Goal: Task Accomplishment & Management: Use online tool/utility

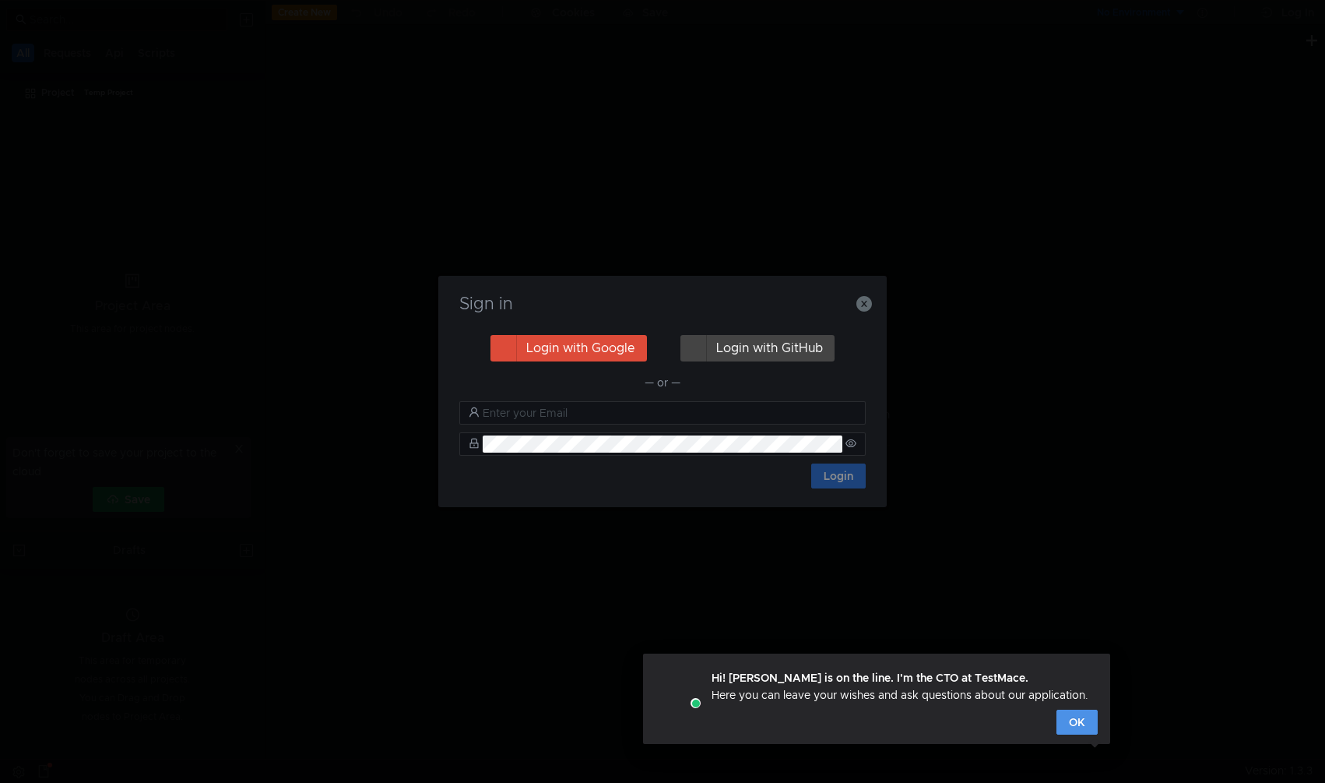
click at [1081, 725] on button "OK" at bounding box center [1077, 721] width 41 height 25
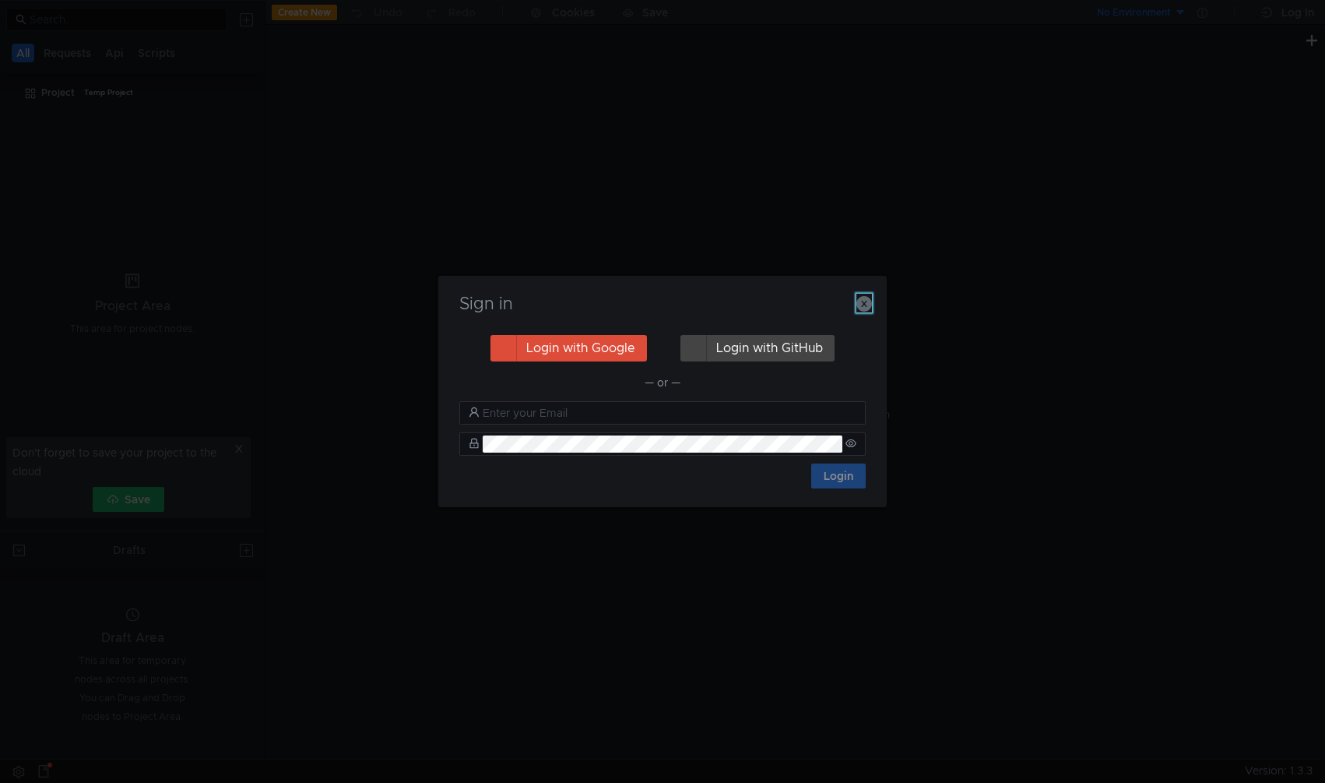
click at [865, 308] on icon "button" at bounding box center [865, 304] width 16 height 16
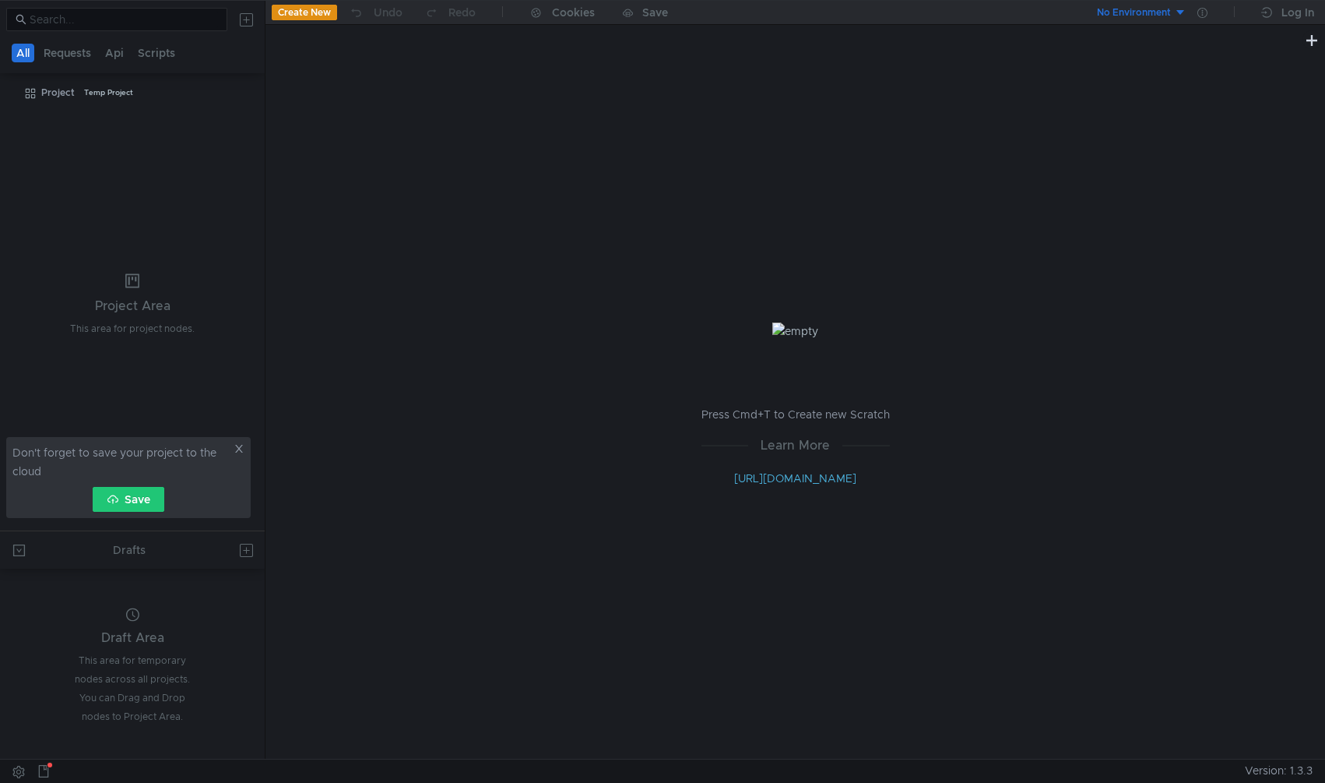
click at [439, 220] on div "Press Cmd+T to Create new Scratch Learn More [URL][DOMAIN_NAME]" at bounding box center [796, 404] width 1060 height 709
click at [120, 52] on button "Api" at bounding box center [114, 53] width 28 height 19
click at [27, 48] on button "All" at bounding box center [24, 53] width 24 height 19
click at [237, 449] on icon at bounding box center [239, 449] width 8 height 8
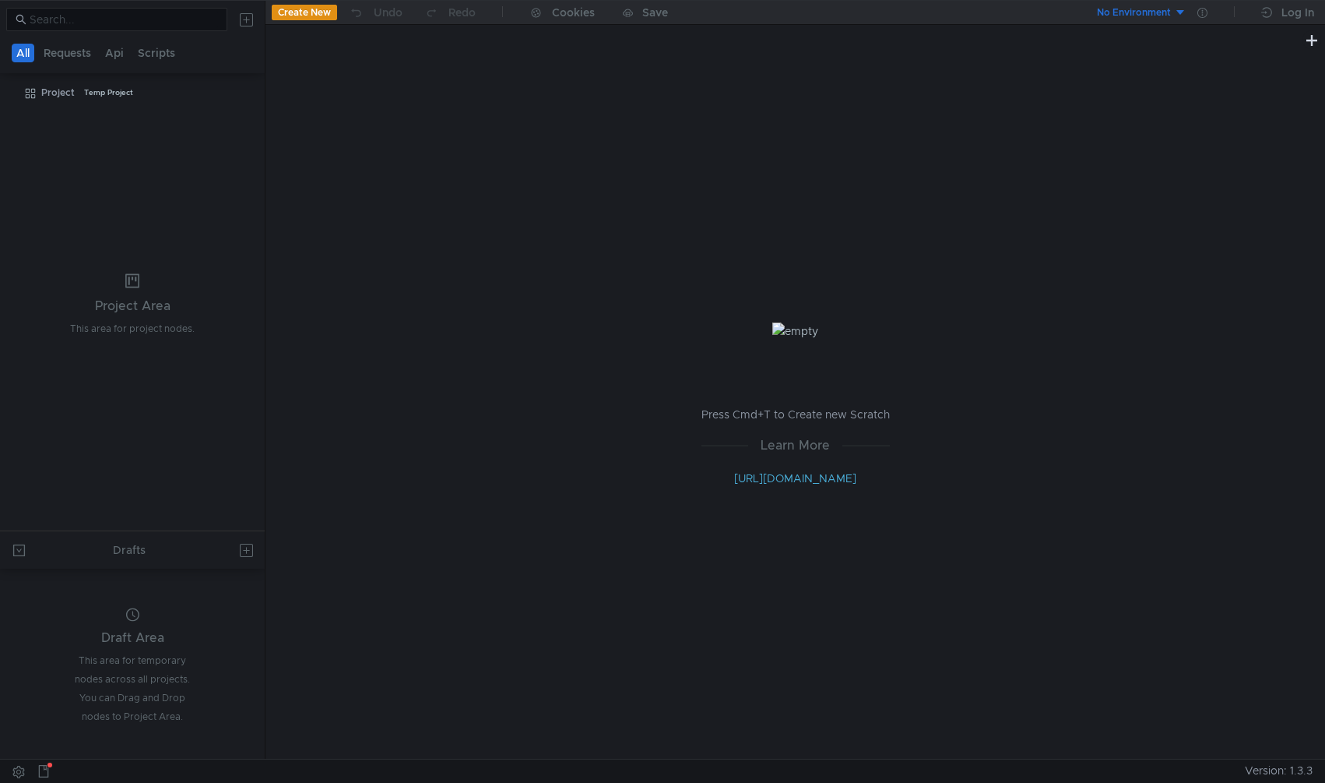
click at [76, 137] on tree-viewport "Project Temp Project" at bounding box center [132, 304] width 265 height 451
click at [247, 20] on button at bounding box center [246, 19] width 25 height 25
click at [385, 80] on app-tour-anchor "cURL" at bounding box center [384, 82] width 27 height 19
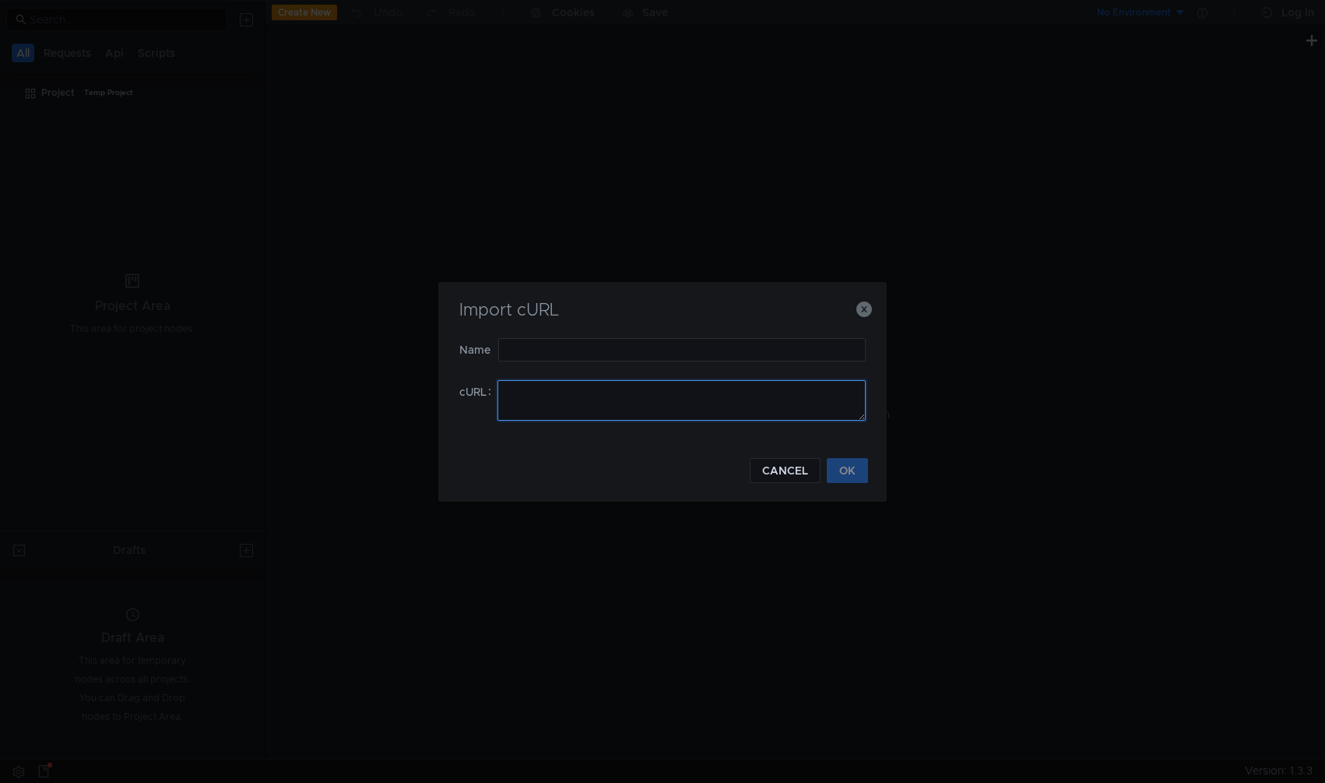
click at [561, 400] on textarea at bounding box center [682, 400] width 368 height 40
paste textarea "curl '[URL]' \ -H 'Accept: */*' \ -H 'Accept-Language: en-GB,en-US;q=0.9,en;q=0…"
type textarea "curl '[URL]' \ -H 'Accept: */*' \ -H 'Accept-Language: en-GB,en-US;q=0.9,en;q=0…"
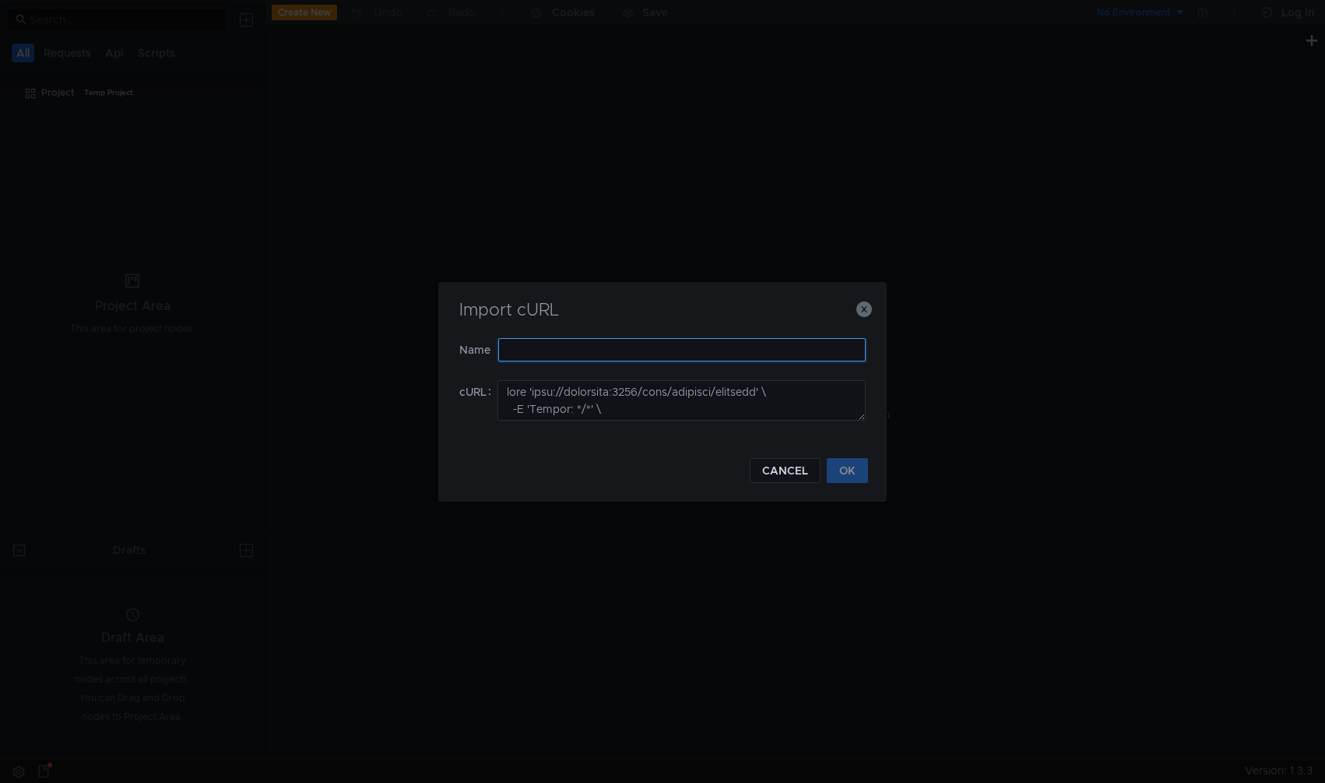
click at [675, 349] on input "text" at bounding box center [682, 349] width 368 height 23
type input "register"
click at [850, 470] on button "OK" at bounding box center [847, 470] width 41 height 25
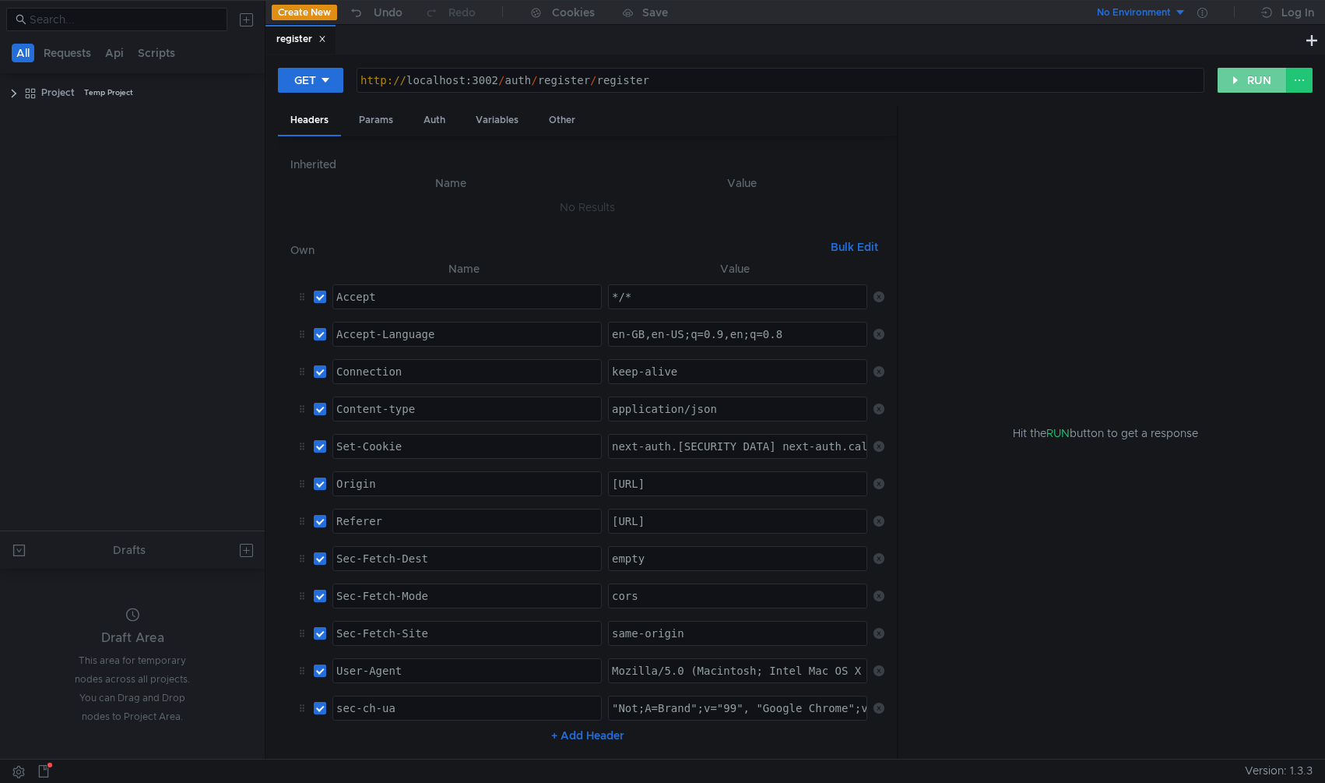
click at [1264, 82] on button "RUN" at bounding box center [1252, 80] width 69 height 25
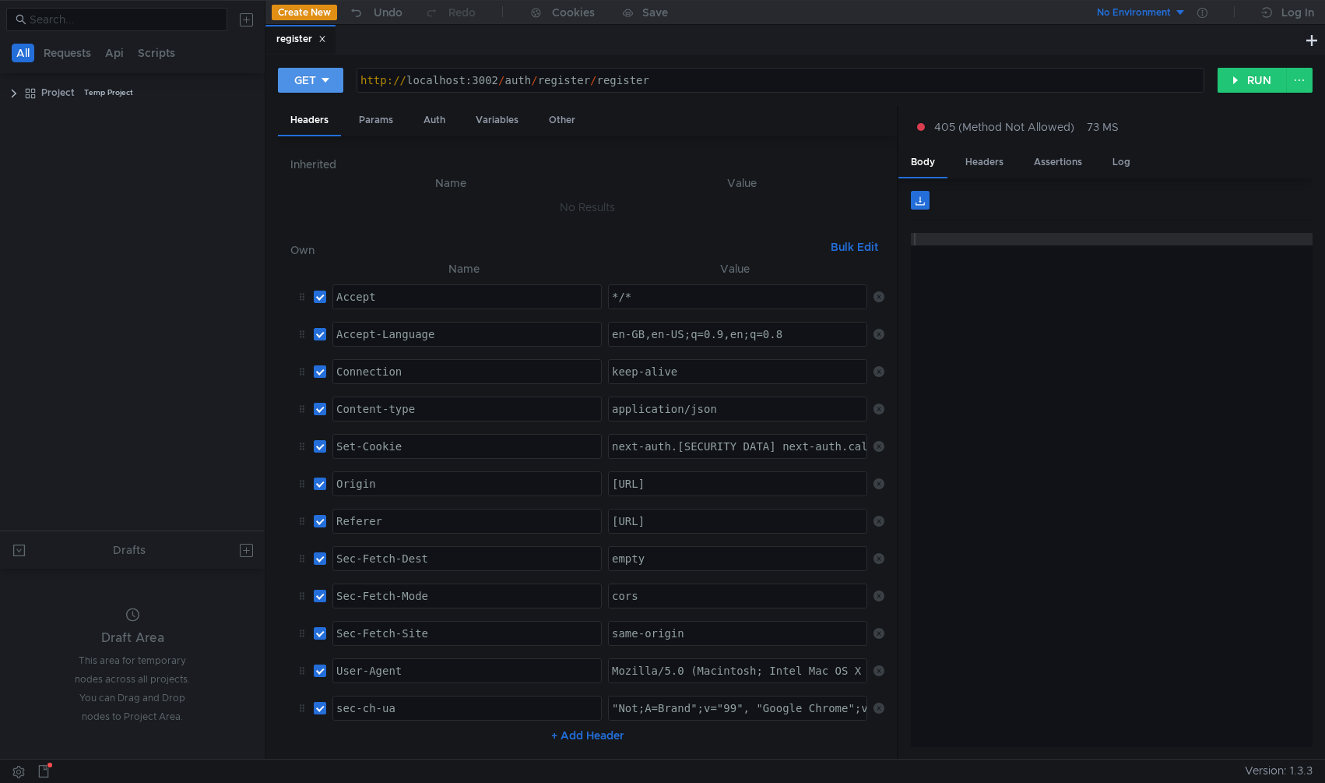
click at [315, 79] on div "GET" at bounding box center [305, 80] width 22 height 17
click at [312, 139] on li "POST" at bounding box center [312, 137] width 68 height 25
click at [1254, 89] on button "RUN" at bounding box center [1252, 80] width 69 height 25
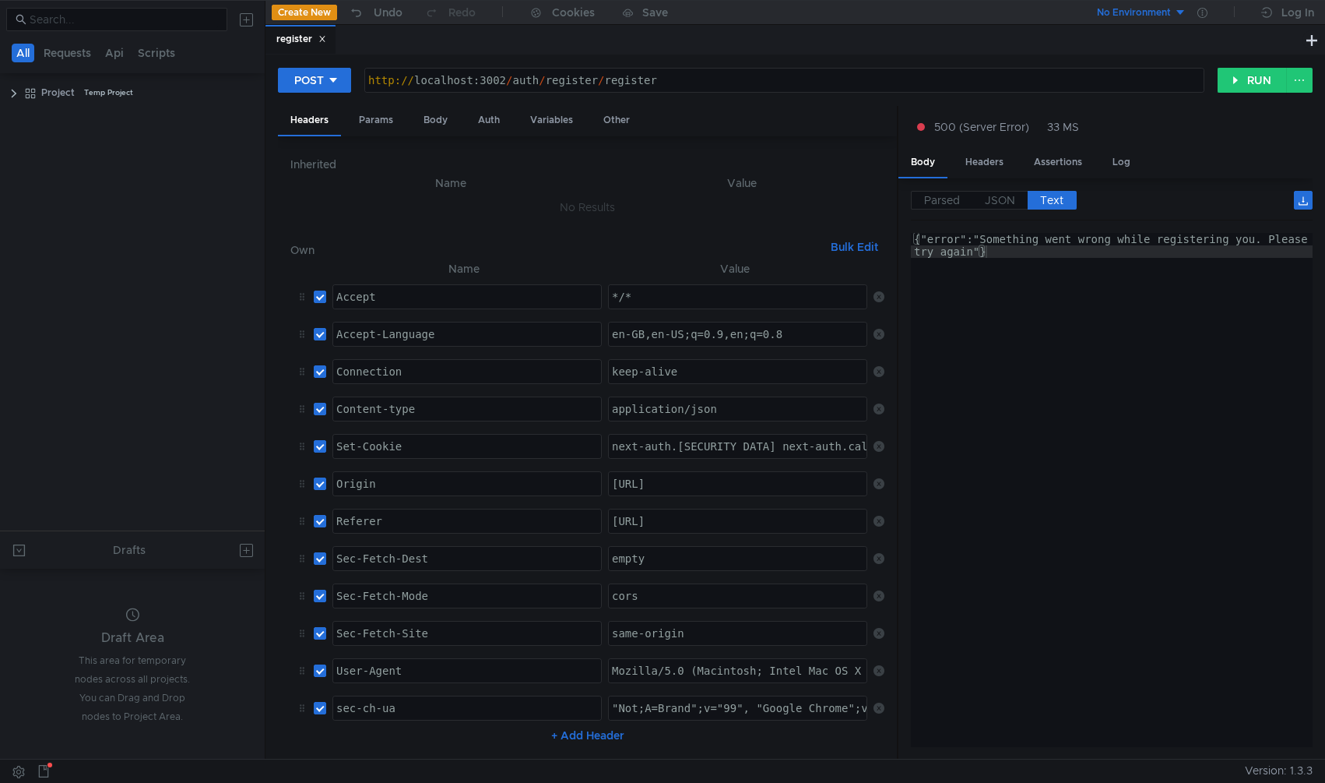
type textarea "{"error":"Something went wrong while registering you. Please try again"}"
drag, startPoint x: 973, startPoint y: 253, endPoint x: 982, endPoint y: 239, distance: 16.8
click at [982, 239] on div "{"error":"Something went wrong while registering you. Please try again"}" at bounding box center [1112, 515] width 402 height 564
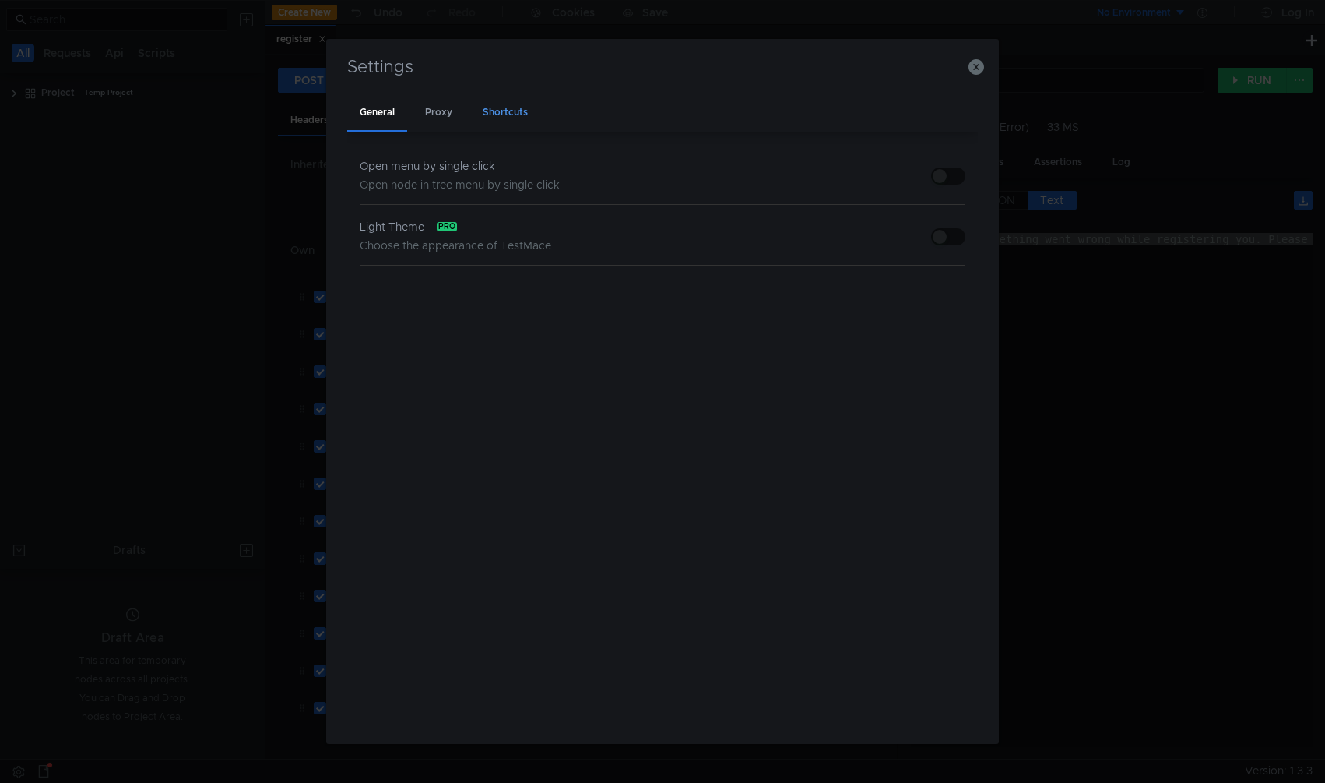
click at [508, 111] on div "Shortcuts" at bounding box center [505, 113] width 70 height 37
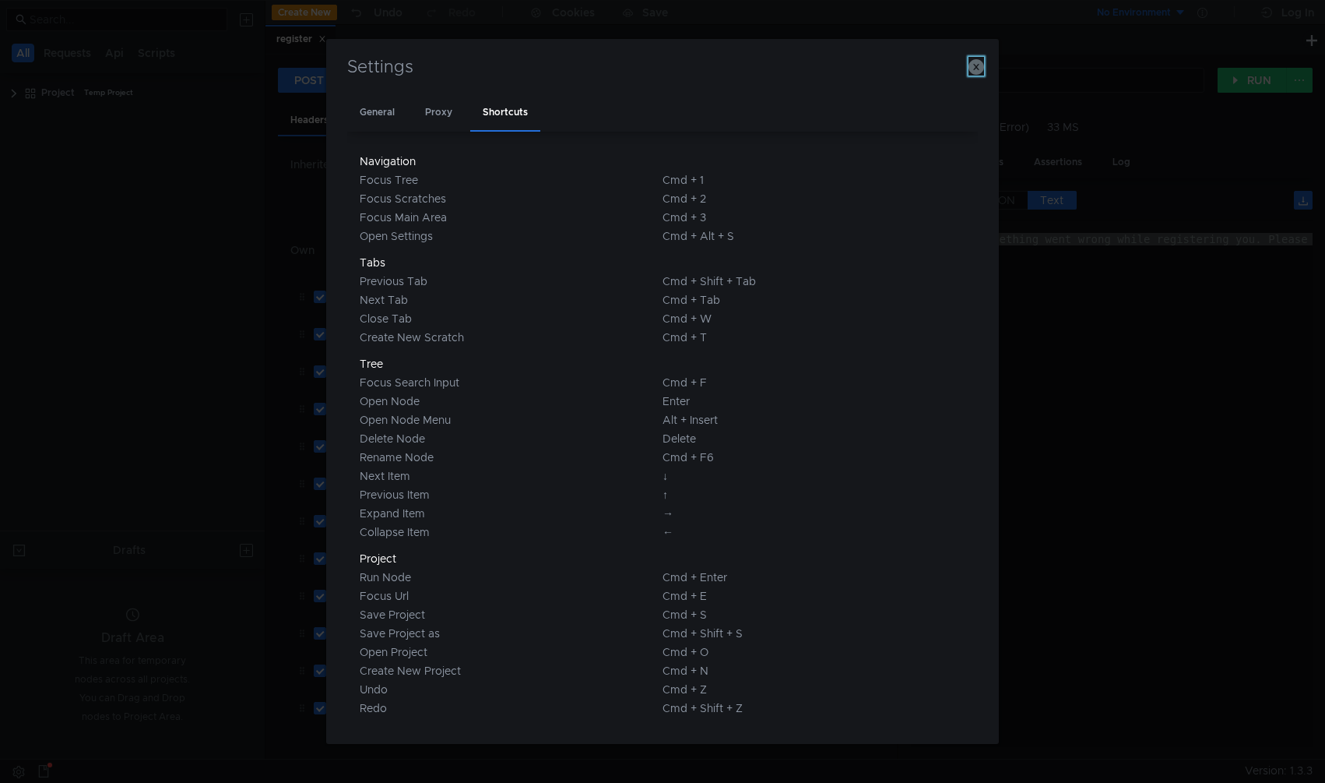
click at [973, 69] on icon "button" at bounding box center [977, 67] width 16 height 16
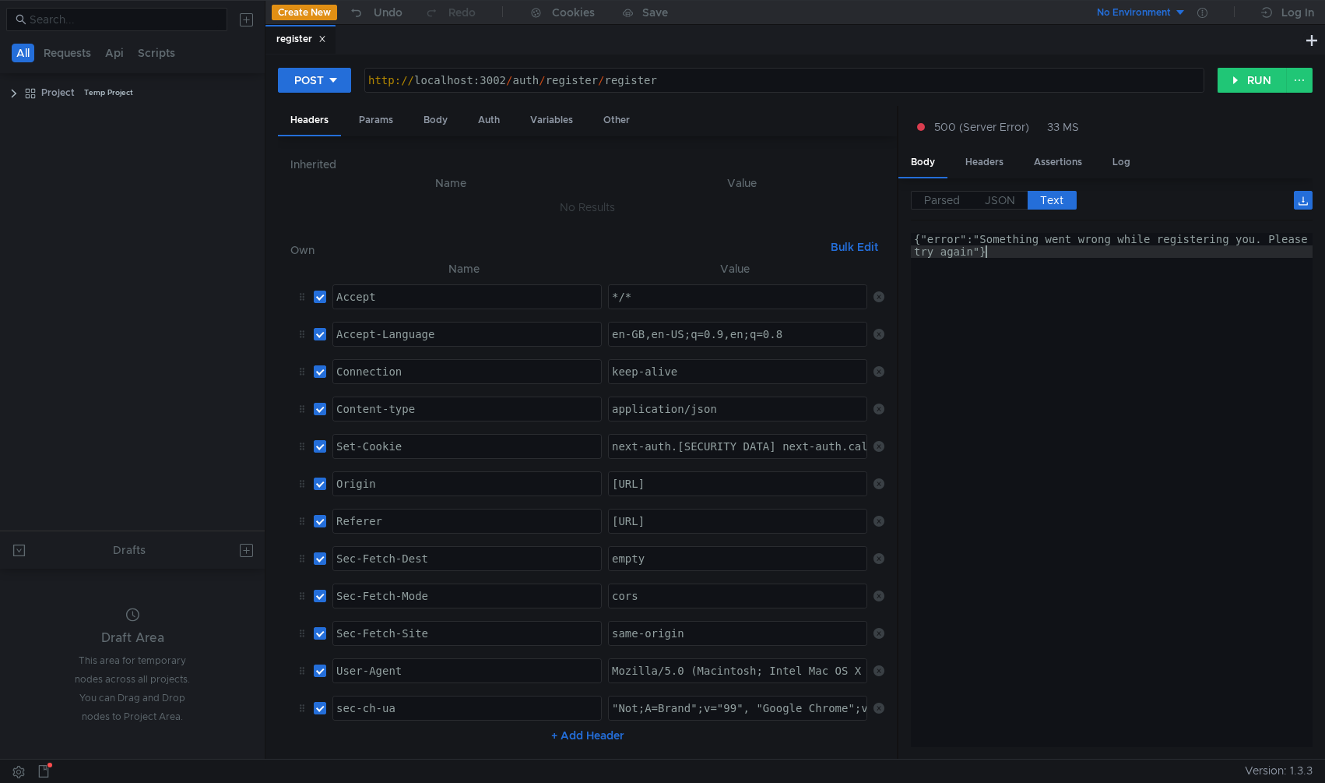
click at [976, 288] on div "{"error":"Something went wrong while registering you. Please try again"}" at bounding box center [1112, 515] width 402 height 564
click at [306, 38] on div "register" at bounding box center [301, 39] width 50 height 16
click at [377, 121] on div "Params" at bounding box center [375, 120] width 59 height 29
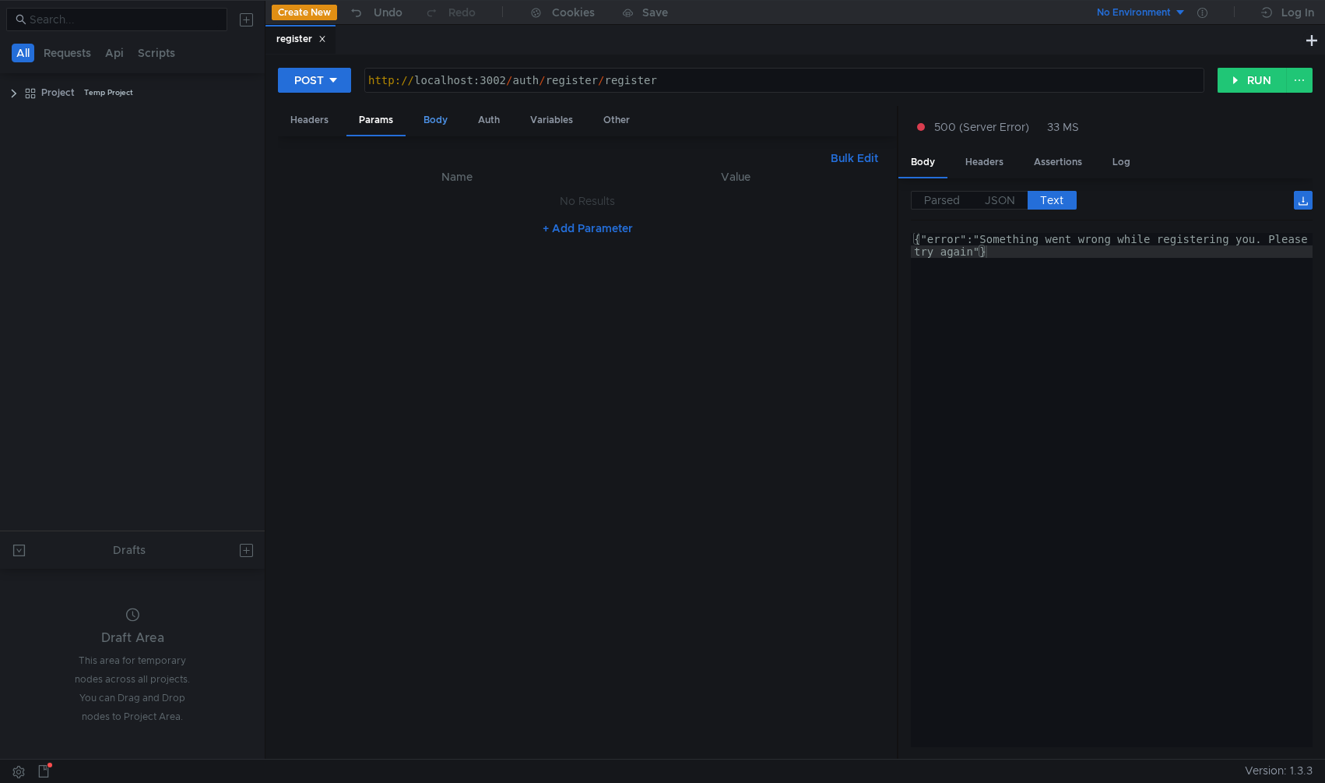
click at [435, 114] on div "Body" at bounding box center [435, 120] width 49 height 29
click at [321, 111] on div "Headers" at bounding box center [309, 120] width 63 height 29
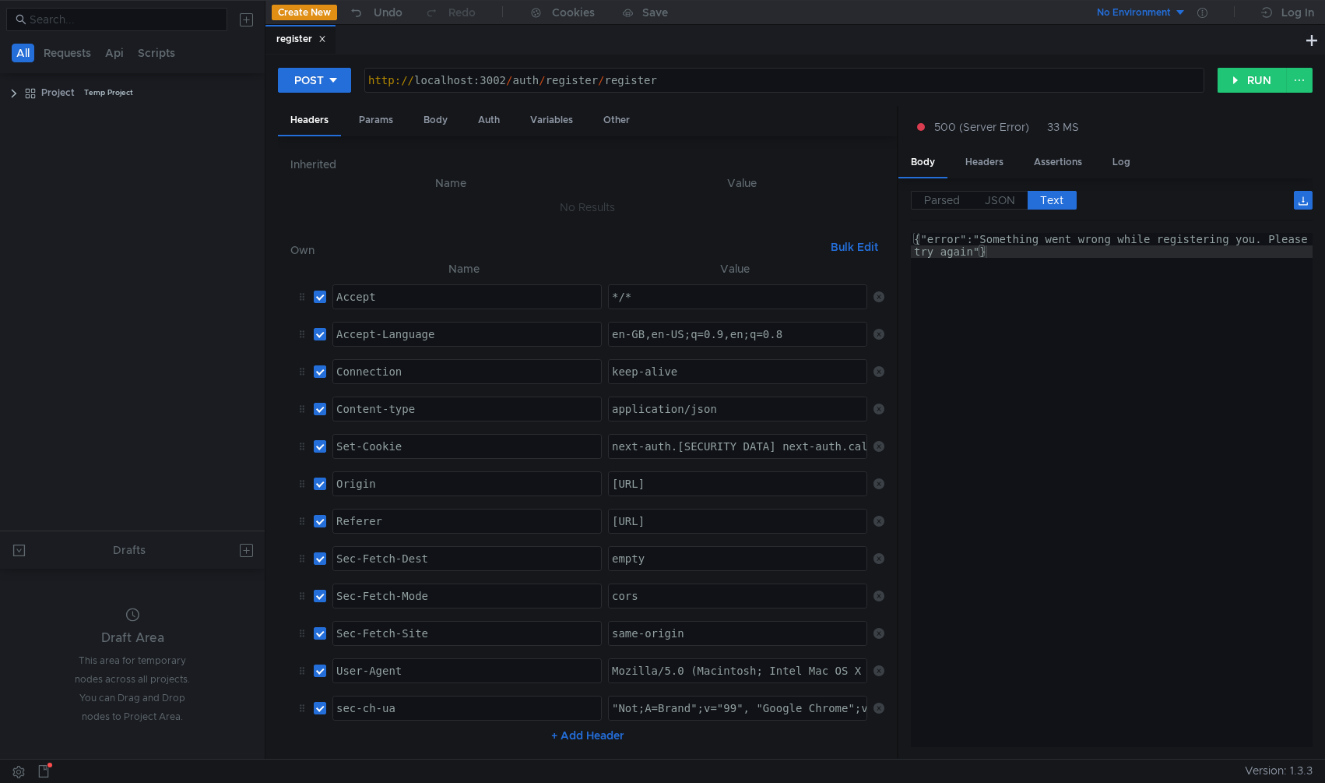
click at [308, 248] on h6 "Own" at bounding box center [557, 250] width 534 height 19
click at [1010, 200] on span "JSON" at bounding box center [1000, 200] width 30 height 14
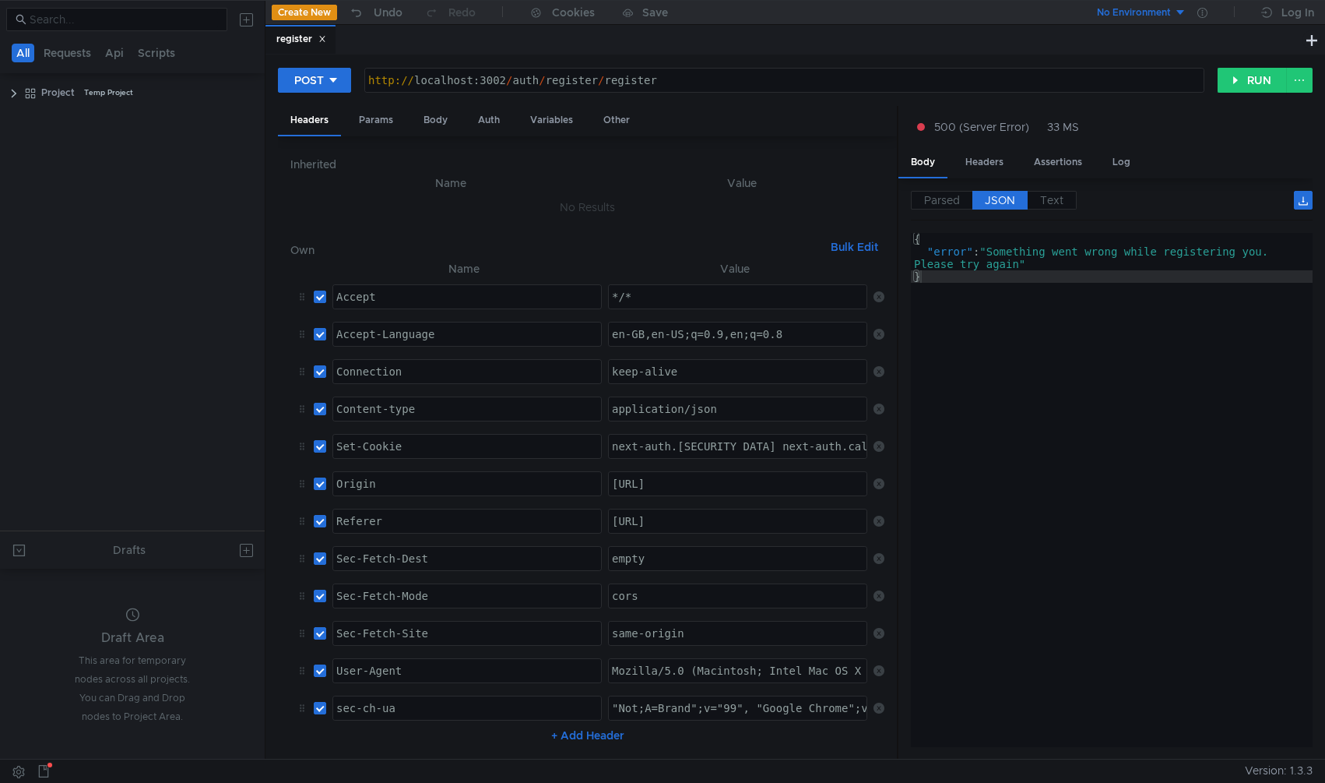
type textarea "}"
click at [1066, 300] on div "{ "error" : "Something went wrong while registering you. Please try again" }" at bounding box center [1112, 502] width 402 height 539
click at [445, 123] on div "Body" at bounding box center [435, 120] width 49 height 29
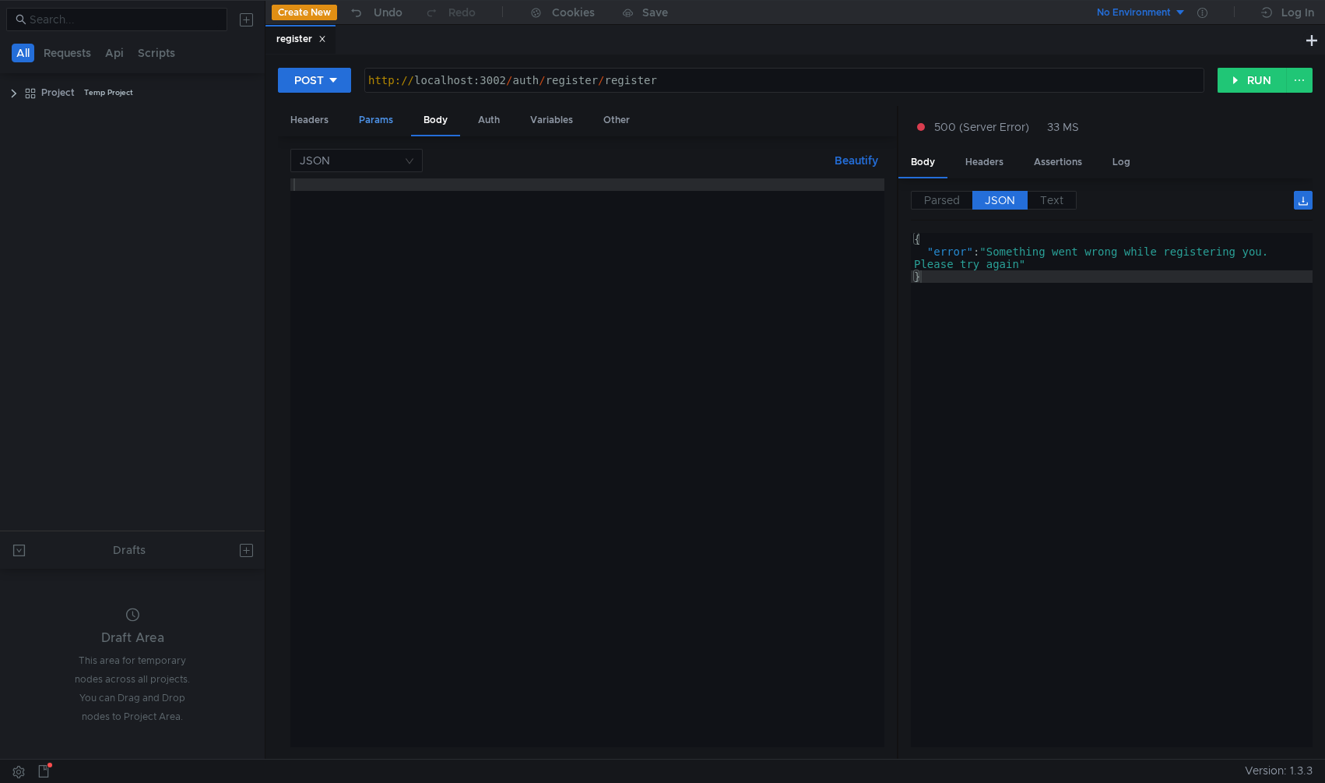
click at [377, 125] on div "Params" at bounding box center [375, 120] width 59 height 29
click at [315, 120] on div "Headers" at bounding box center [309, 120] width 63 height 29
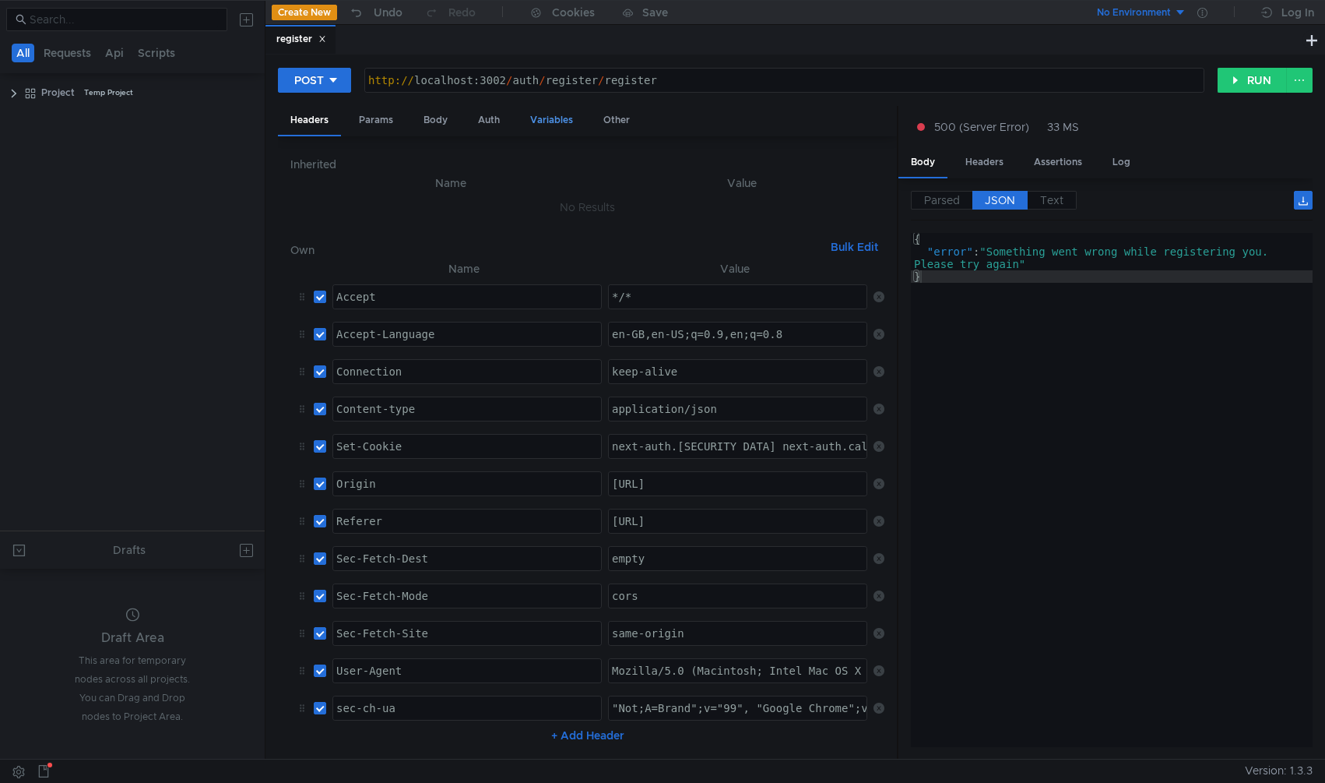
click at [528, 121] on div "Variables" at bounding box center [552, 120] width 68 height 29
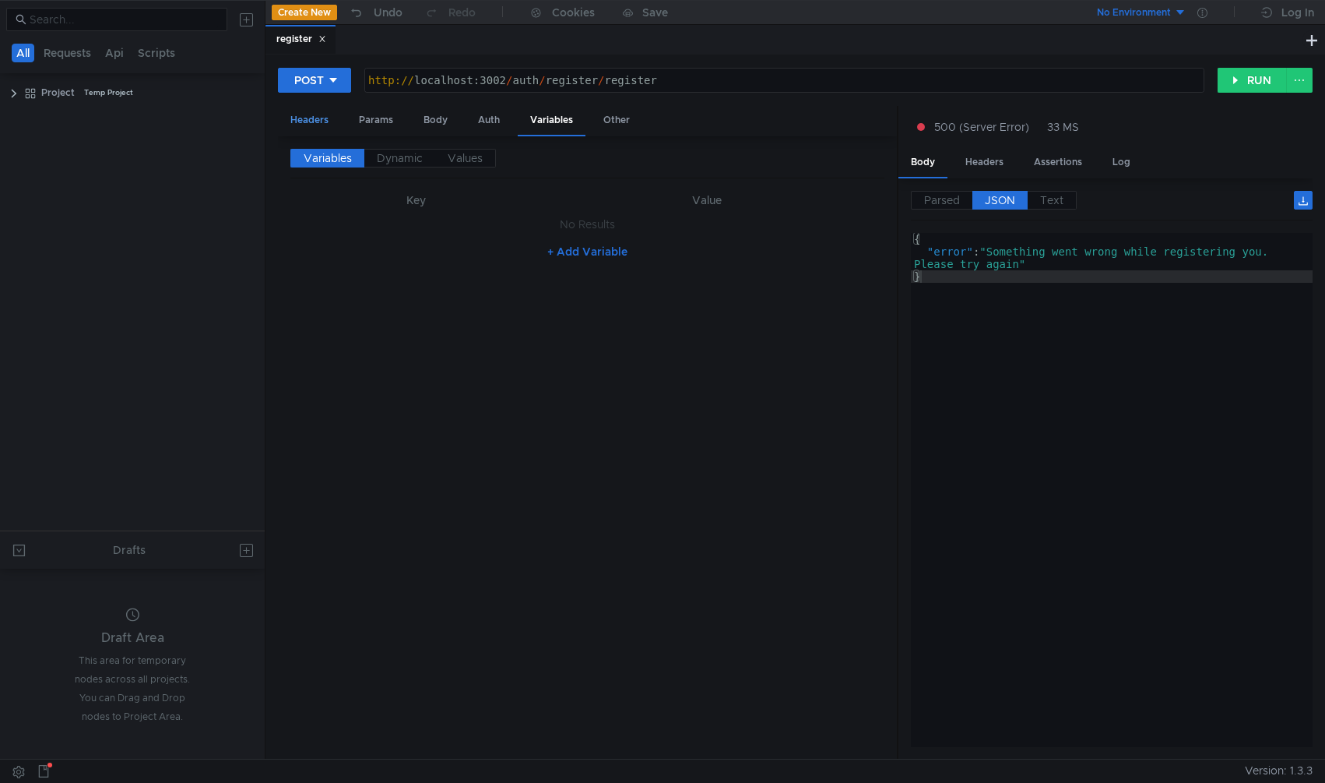
click at [305, 121] on div "Headers" at bounding box center [309, 120] width 63 height 29
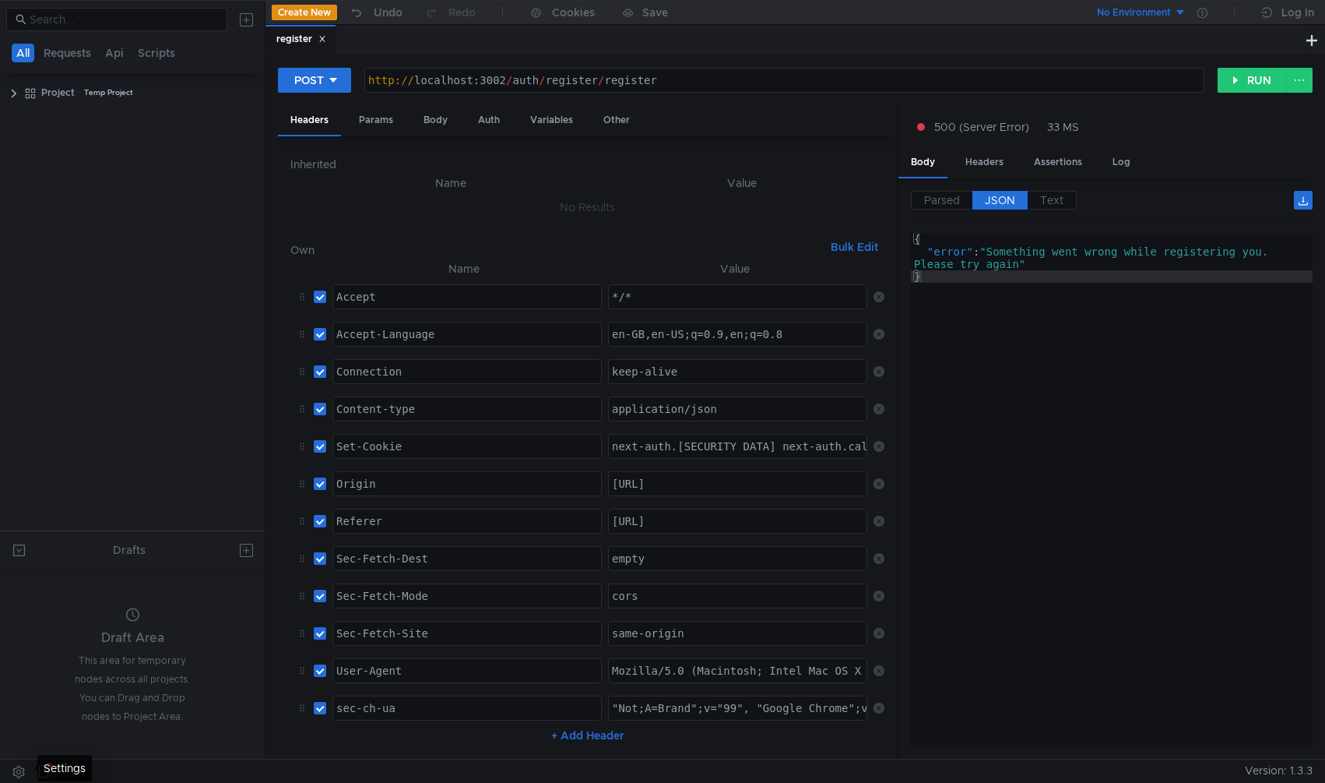
click at [17, 772] on button at bounding box center [18, 770] width 25 height 23
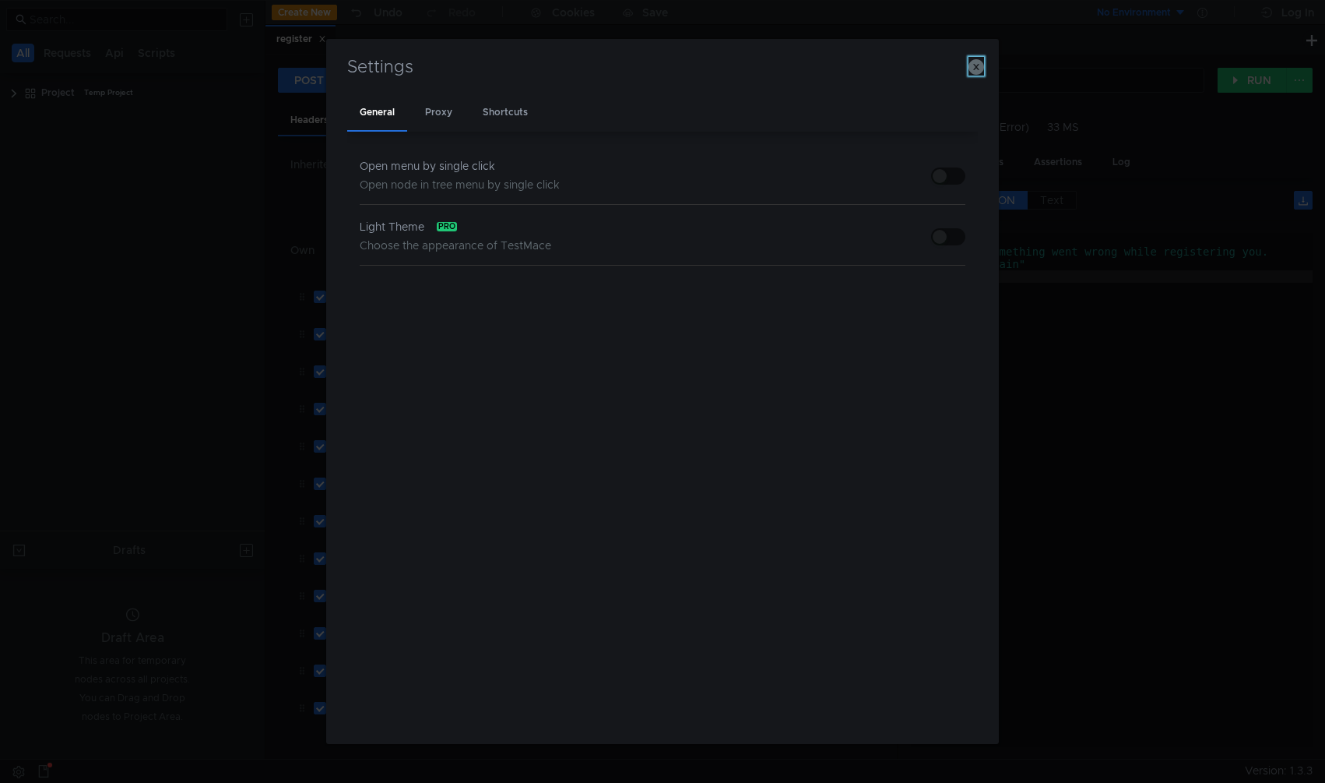
click at [981, 73] on icon "button" at bounding box center [977, 67] width 16 height 16
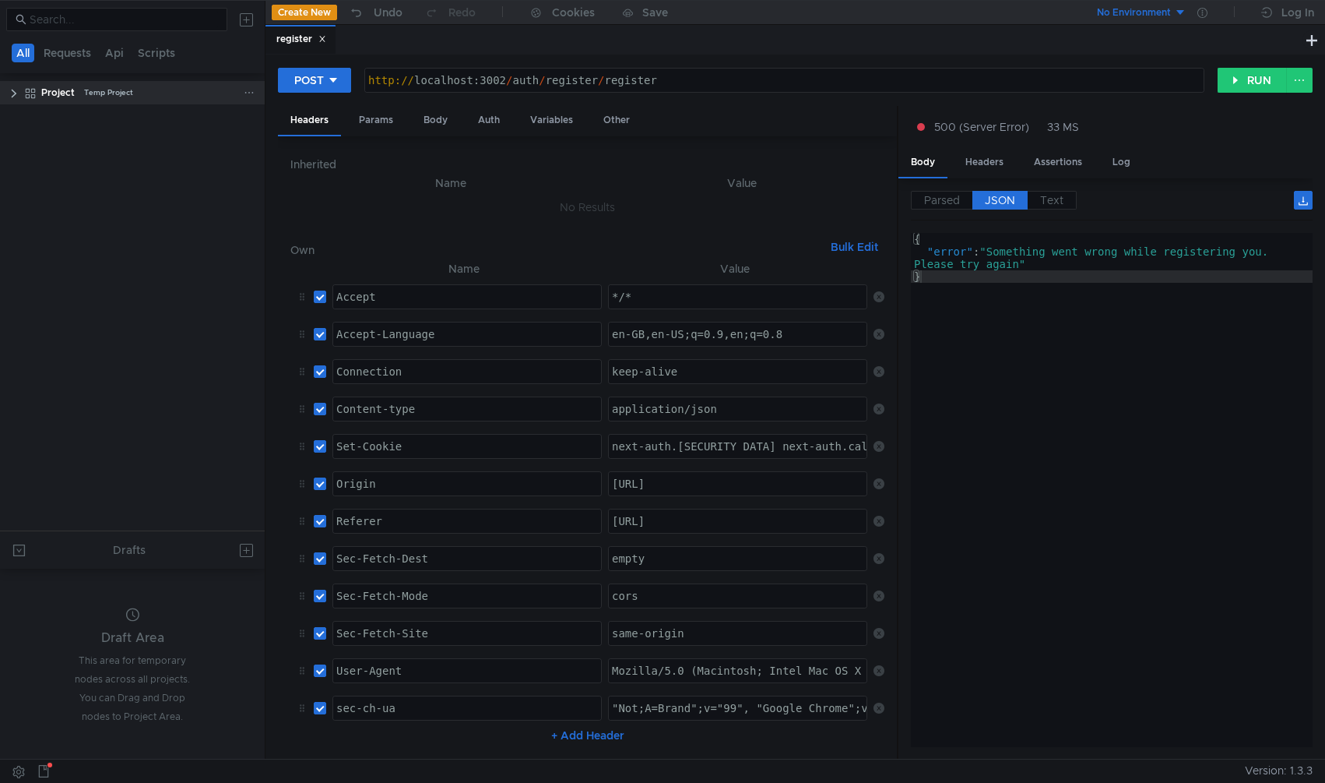
click at [14, 89] on clr-icon at bounding box center [14, 93] width 12 height 12
click at [15, 89] on clr-icon at bounding box center [14, 93] width 12 height 12
click at [72, 48] on button "Requests" at bounding box center [67, 53] width 57 height 19
click at [120, 51] on button "Api" at bounding box center [116, 53] width 28 height 19
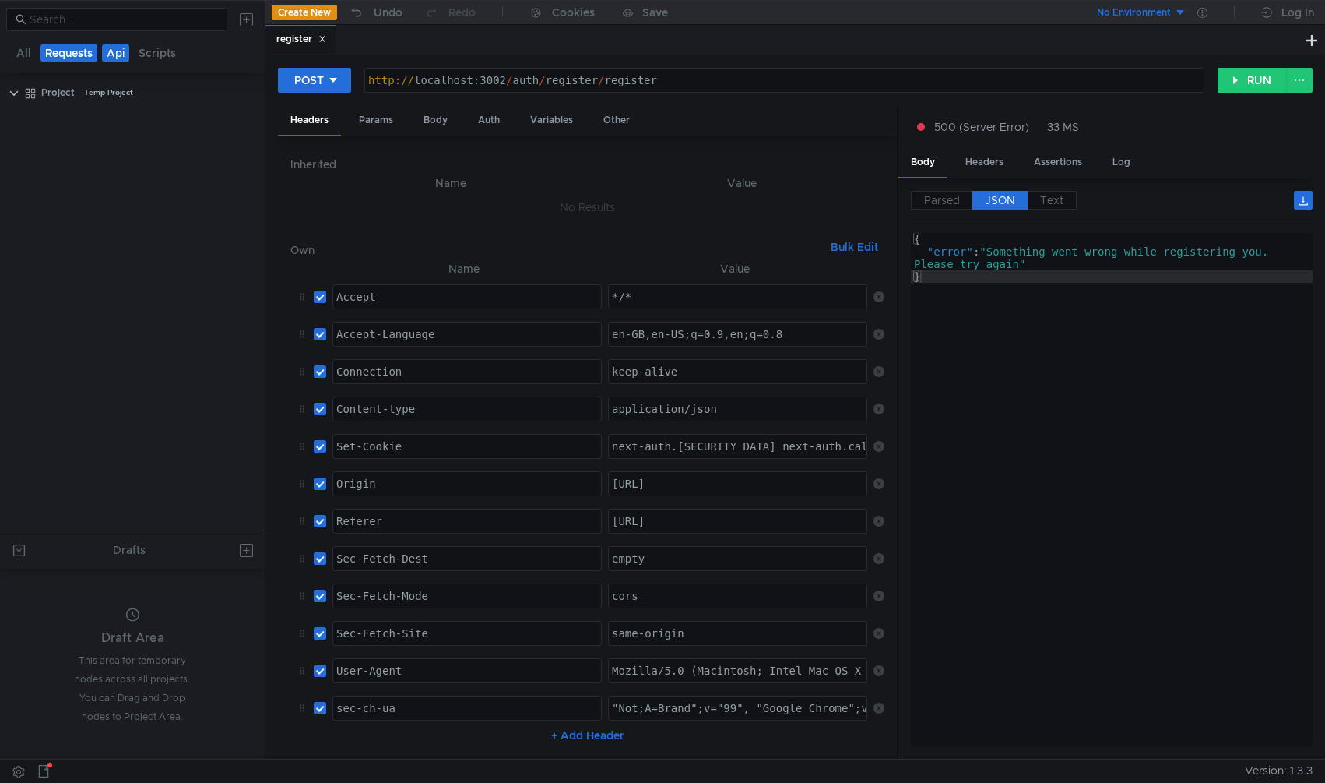
click at [55, 55] on button "Requests" at bounding box center [68, 53] width 57 height 19
click at [1208, 16] on div at bounding box center [1203, 12] width 32 height 25
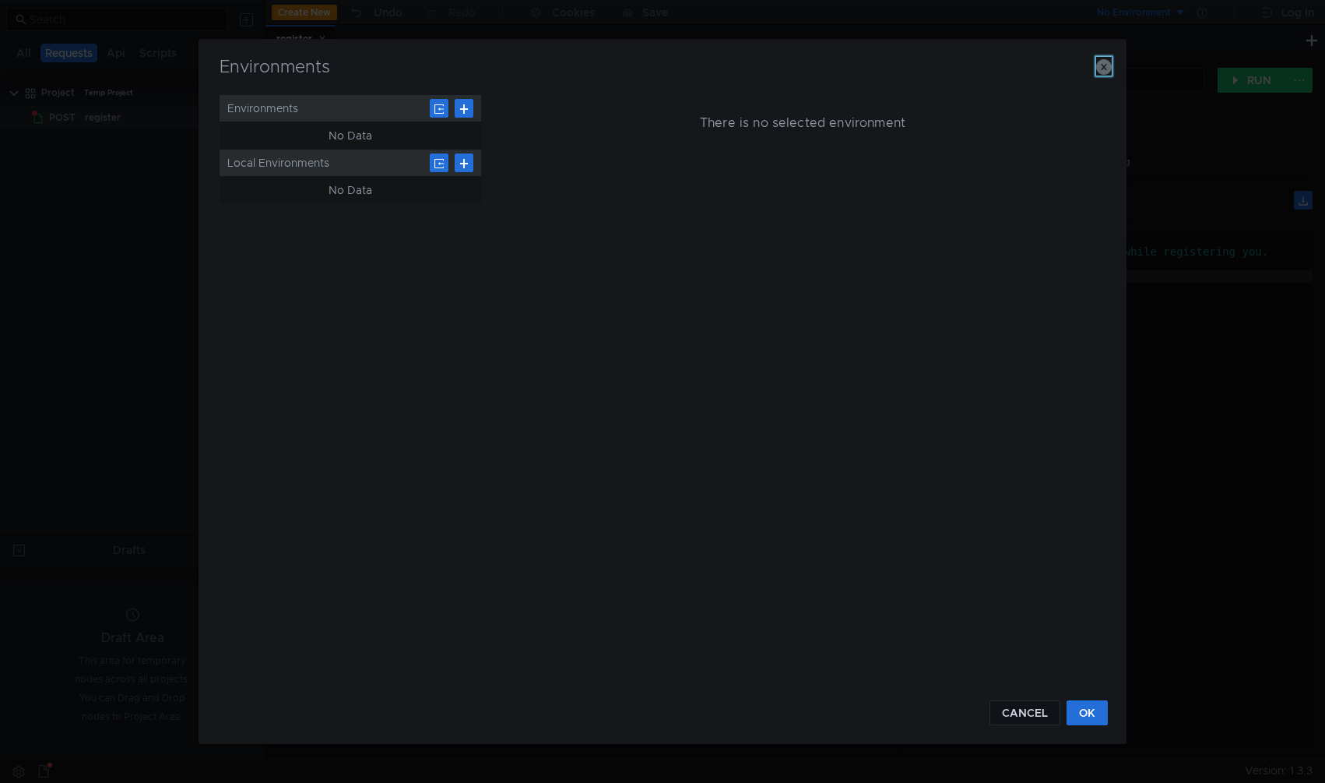
click at [1107, 67] on icon "button" at bounding box center [1104, 67] width 16 height 16
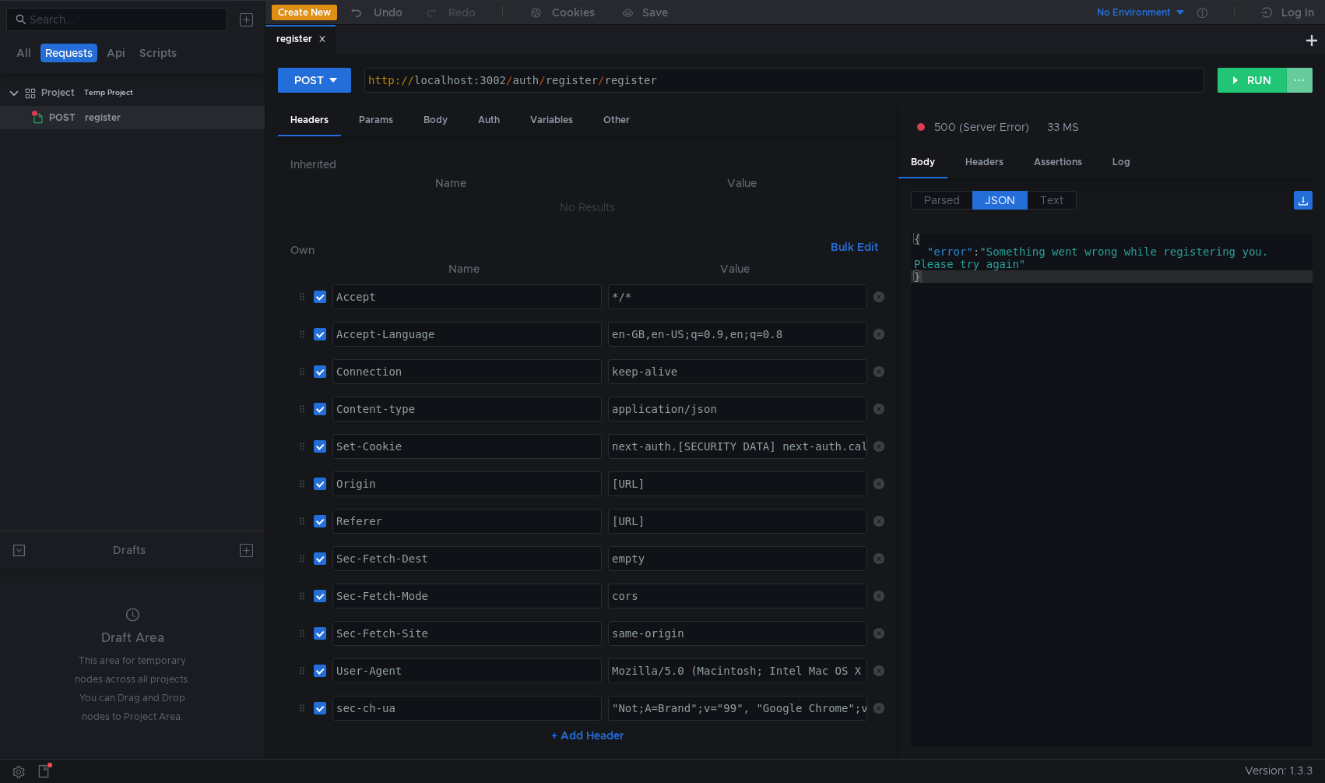
click at [1300, 83] on button at bounding box center [1299, 80] width 26 height 25
click at [1299, 82] on div at bounding box center [662, 391] width 1325 height 783
click at [1253, 83] on button "RUN" at bounding box center [1252, 80] width 69 height 25
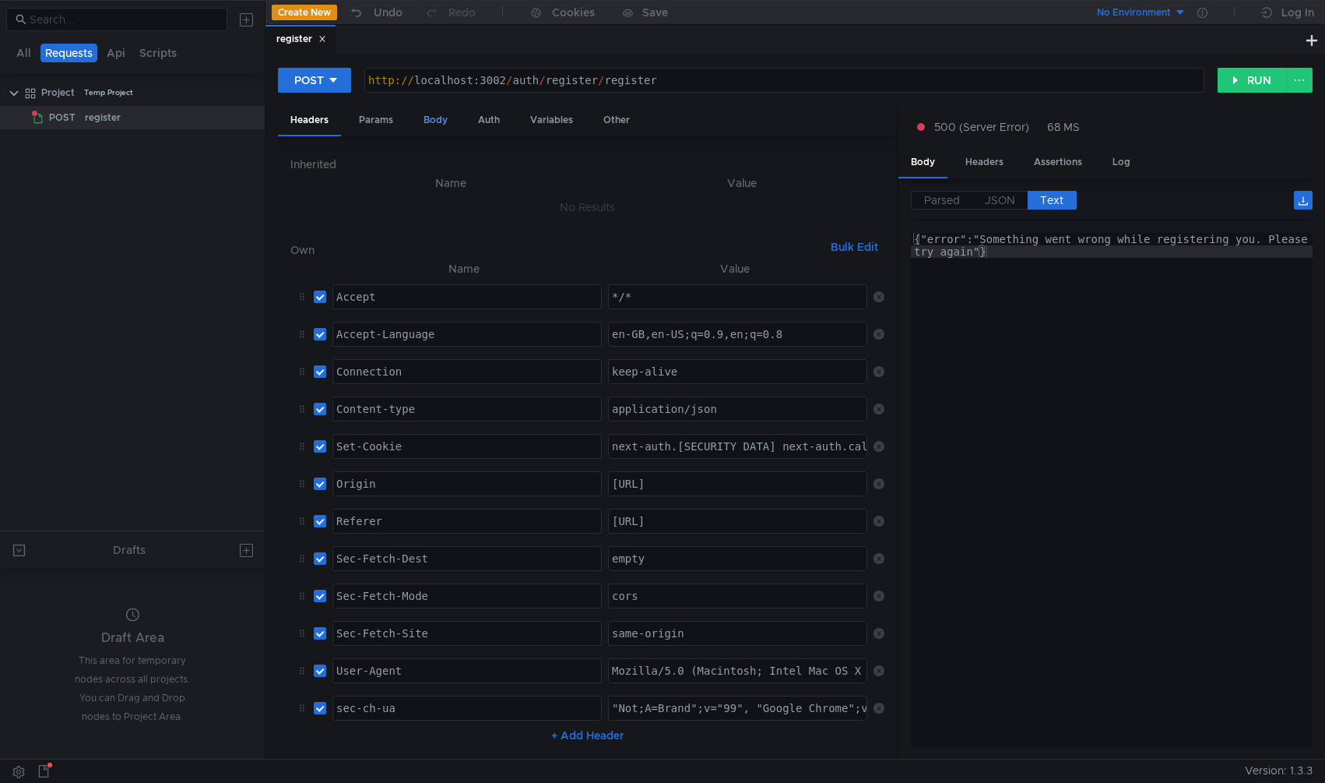
click at [428, 119] on div "Body" at bounding box center [435, 120] width 49 height 29
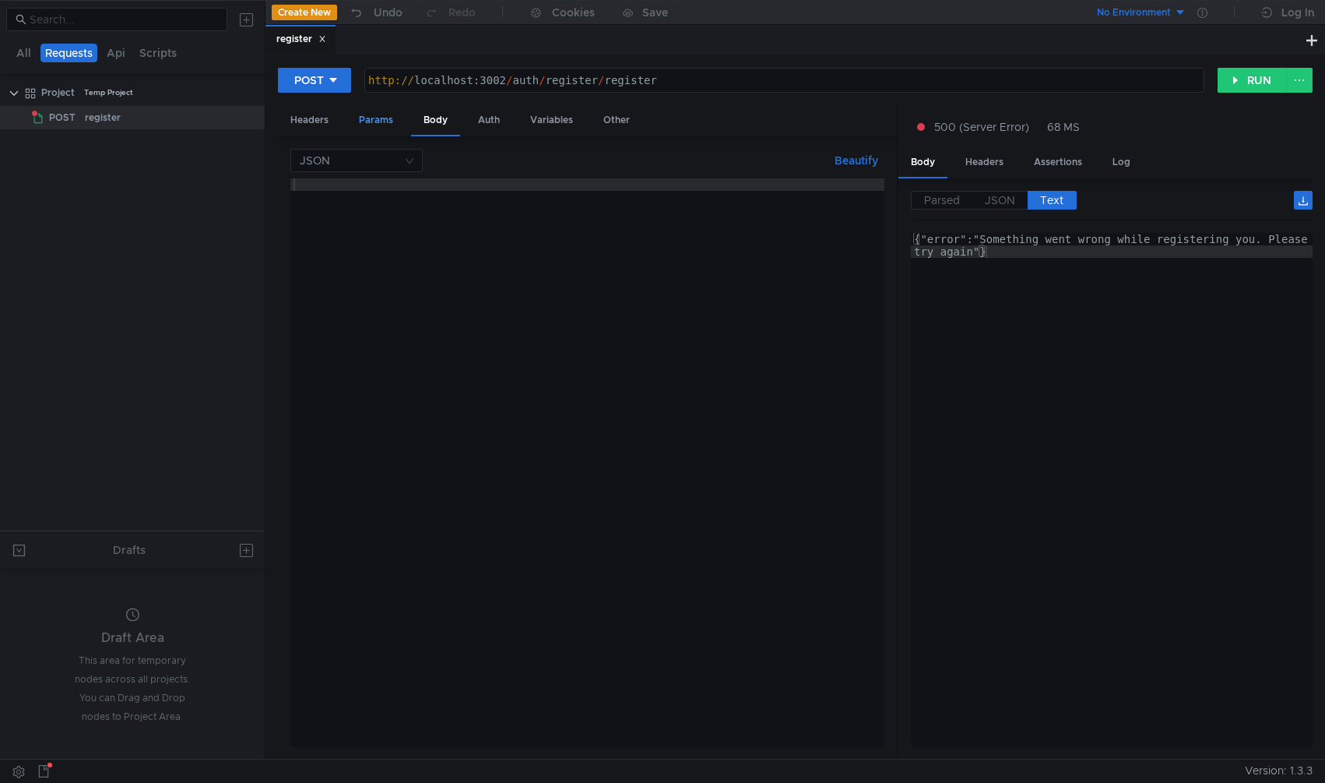
click at [387, 119] on div "Params" at bounding box center [375, 120] width 59 height 29
click at [318, 119] on div "Headers" at bounding box center [309, 120] width 63 height 29
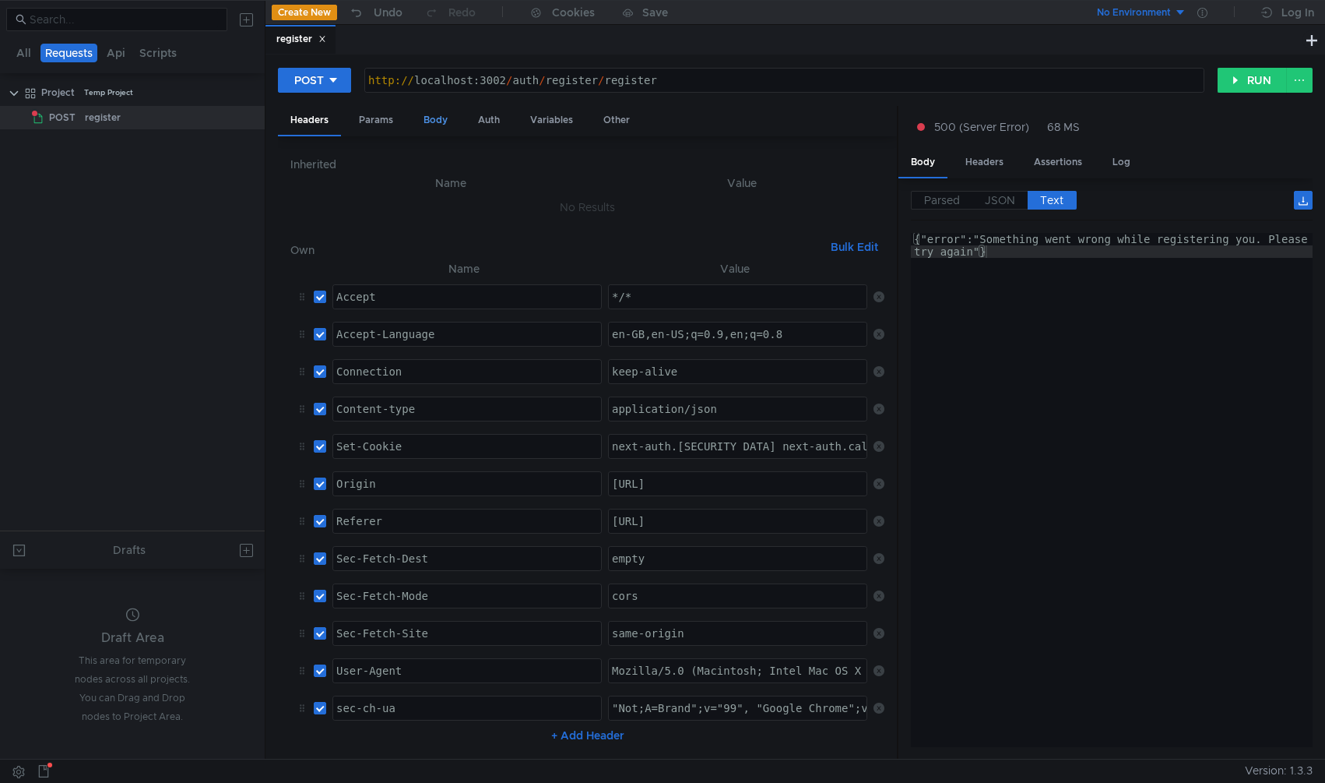
click at [438, 120] on div "Body" at bounding box center [435, 120] width 49 height 29
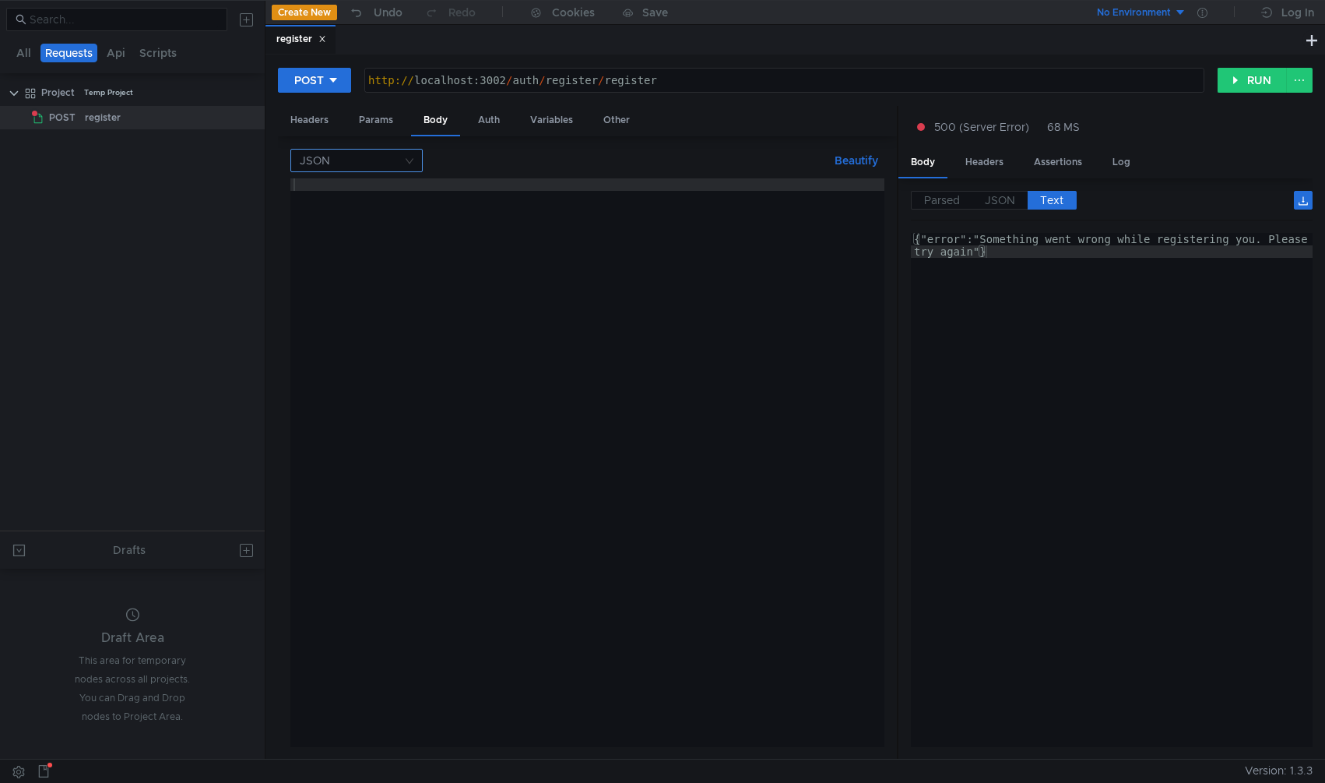
click at [393, 158] on input at bounding box center [351, 161] width 103 height 22
click at [373, 212] on div "Form data" at bounding box center [357, 215] width 114 height 17
click at [384, 164] on input at bounding box center [351, 161] width 103 height 22
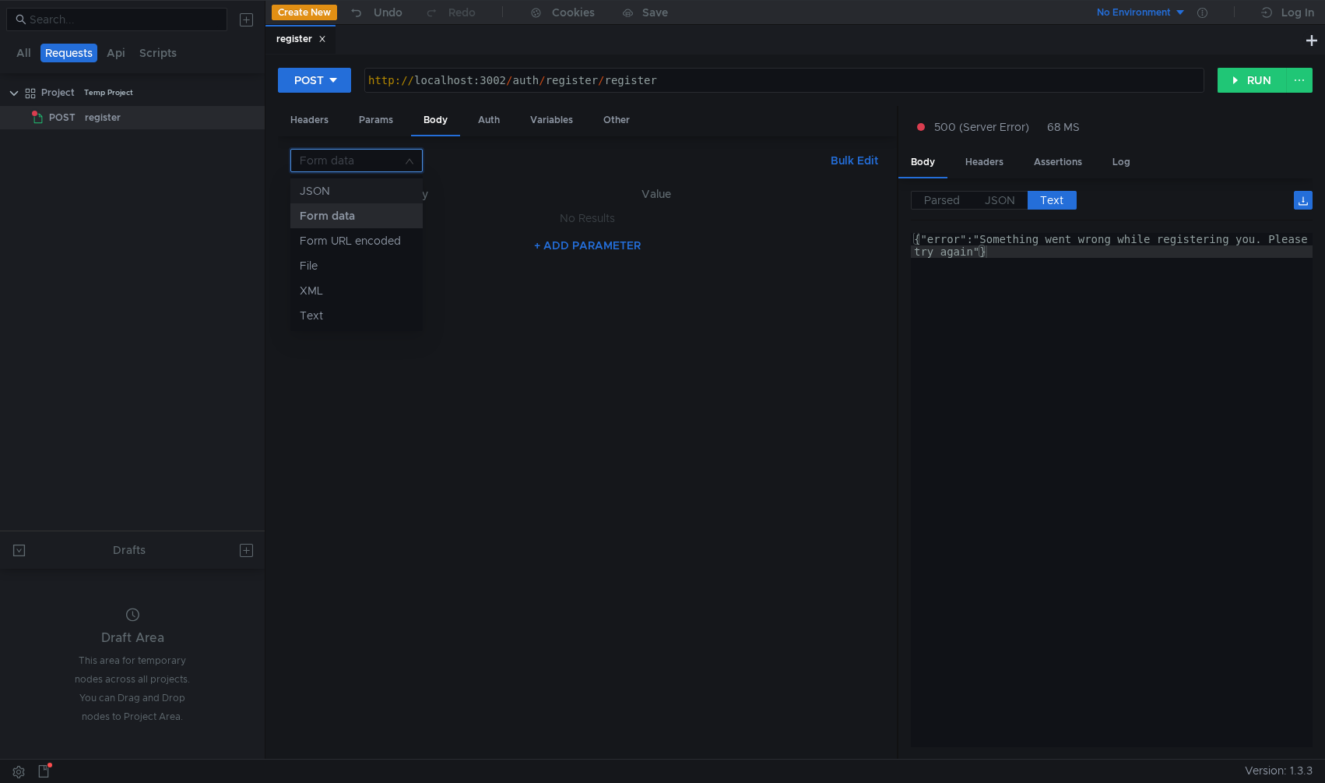
click at [375, 181] on nz-option-item "JSON" at bounding box center [356, 190] width 132 height 25
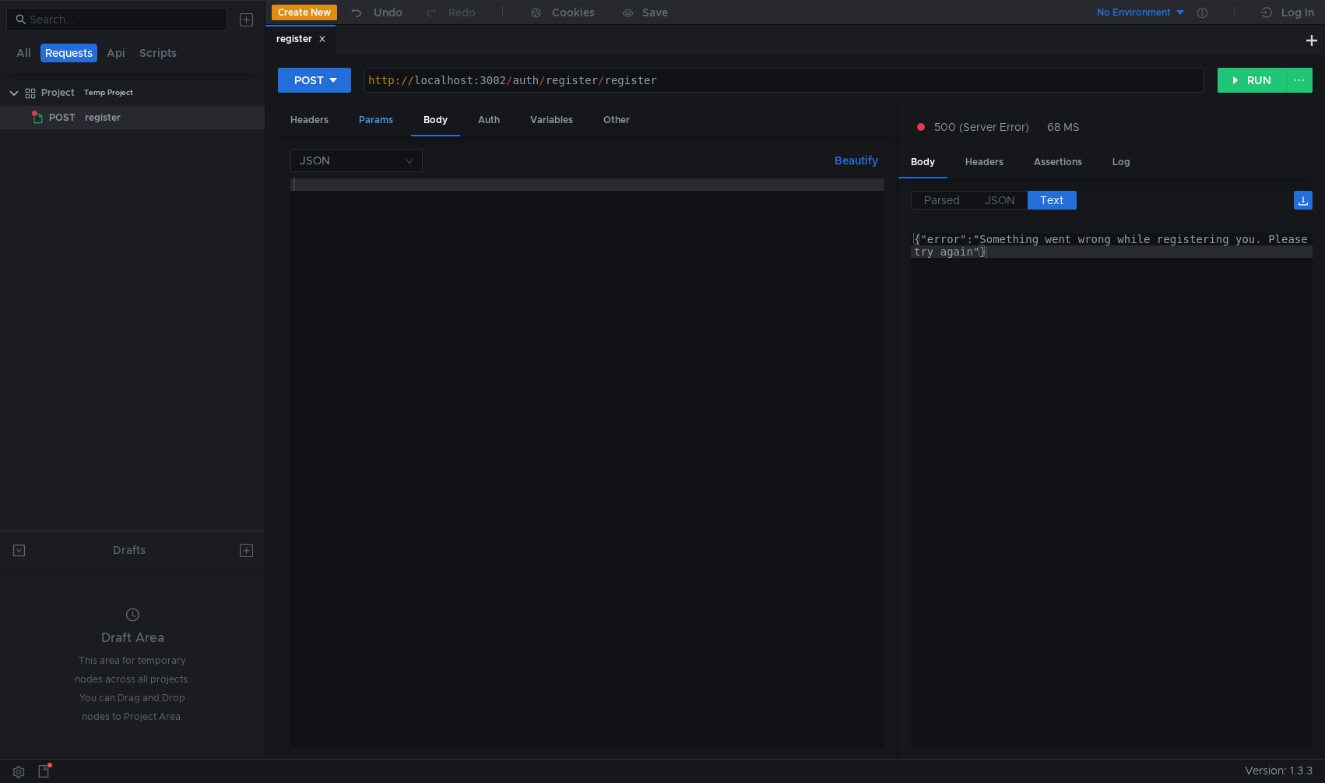
click at [378, 122] on div "Params" at bounding box center [375, 120] width 59 height 29
click at [311, 111] on div "Headers" at bounding box center [309, 120] width 63 height 29
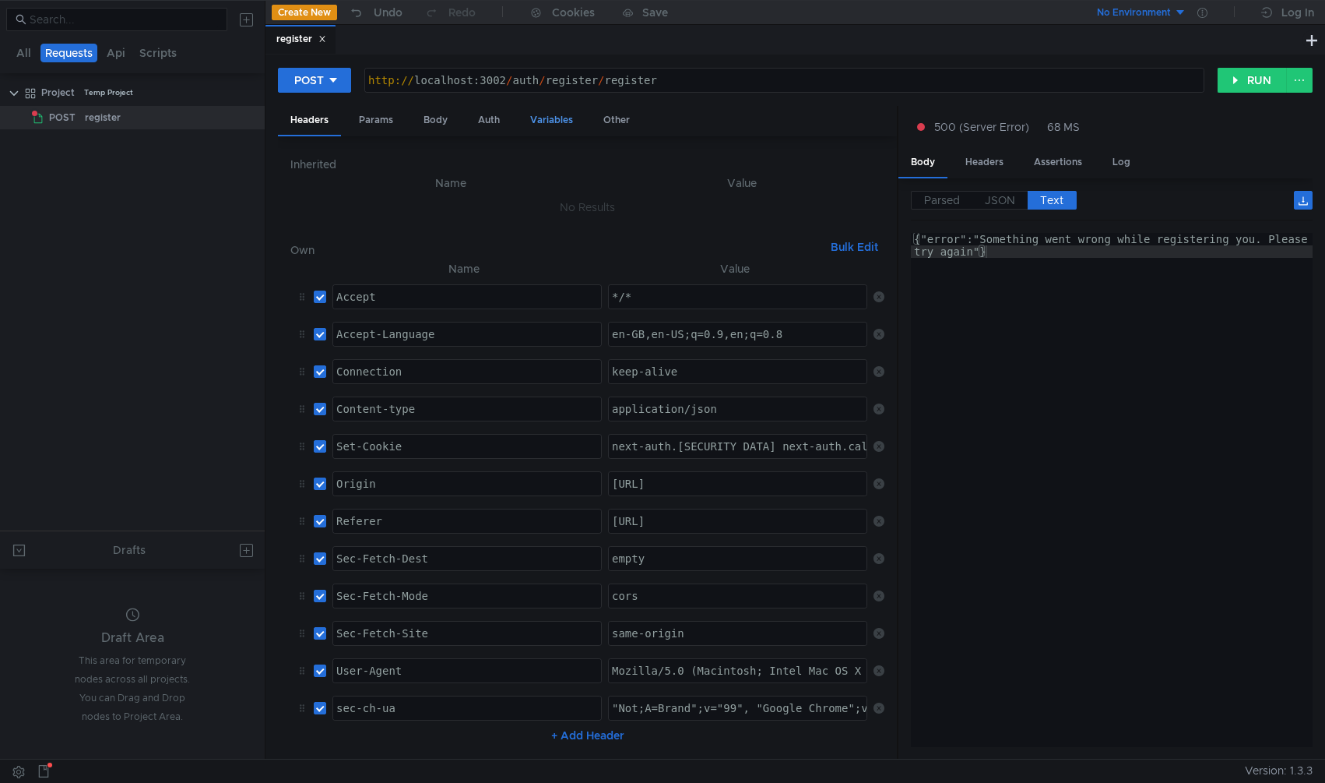
click at [540, 118] on div "Variables" at bounding box center [552, 120] width 68 height 29
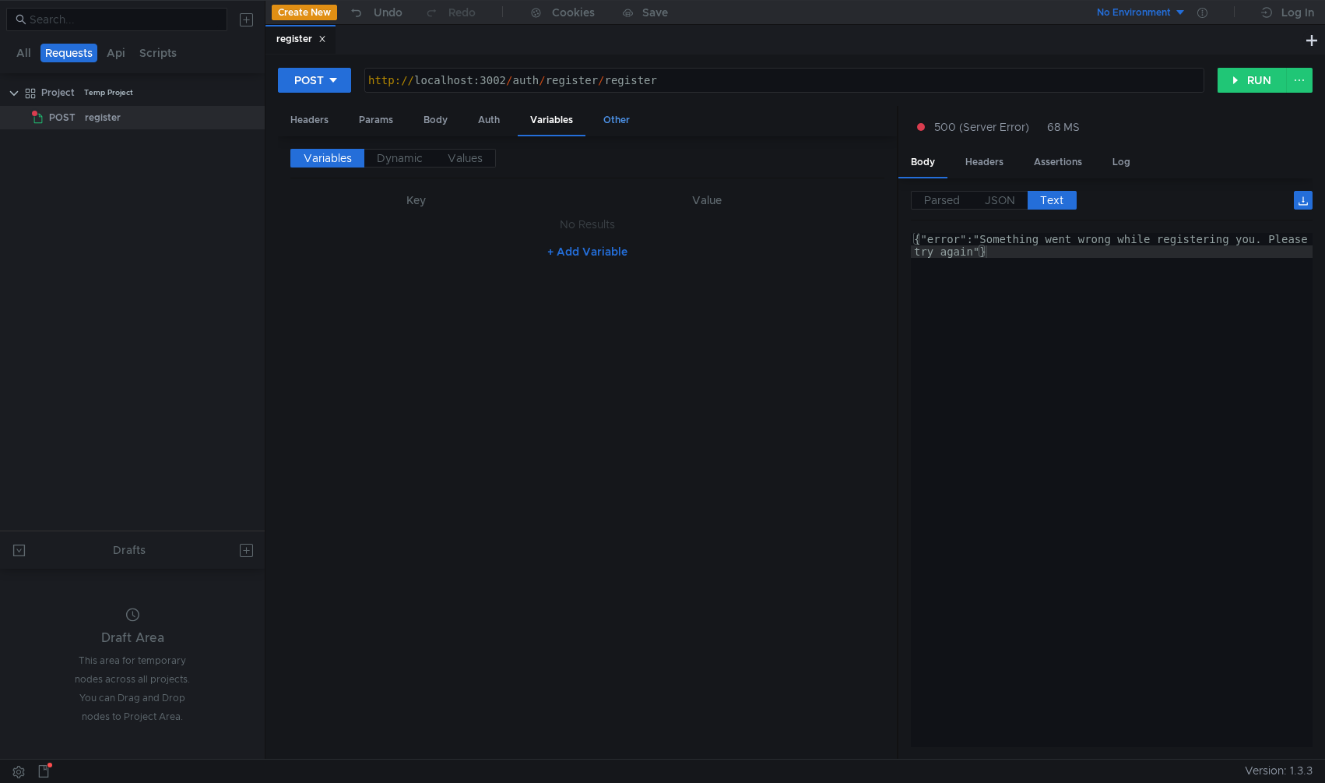
click at [623, 118] on div "Other" at bounding box center [616, 120] width 51 height 29
click at [130, 114] on div "register" at bounding box center [152, 117] width 135 height 23
click at [248, 117] on icon at bounding box center [249, 117] width 11 height 11
click at [170, 188] on div at bounding box center [662, 391] width 1325 height 783
click at [244, 24] on button at bounding box center [246, 19] width 25 height 25
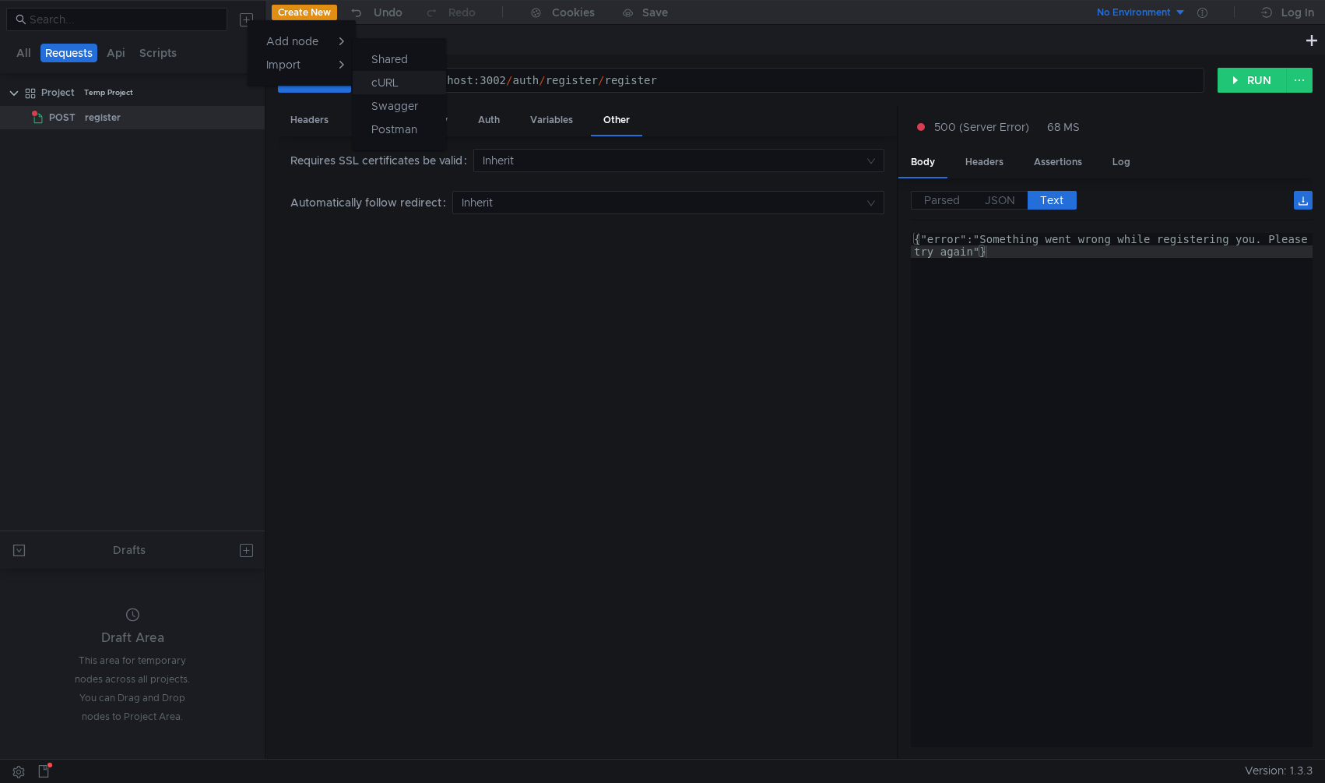
click at [394, 79] on app-tour-anchor "cURL" at bounding box center [384, 82] width 27 height 19
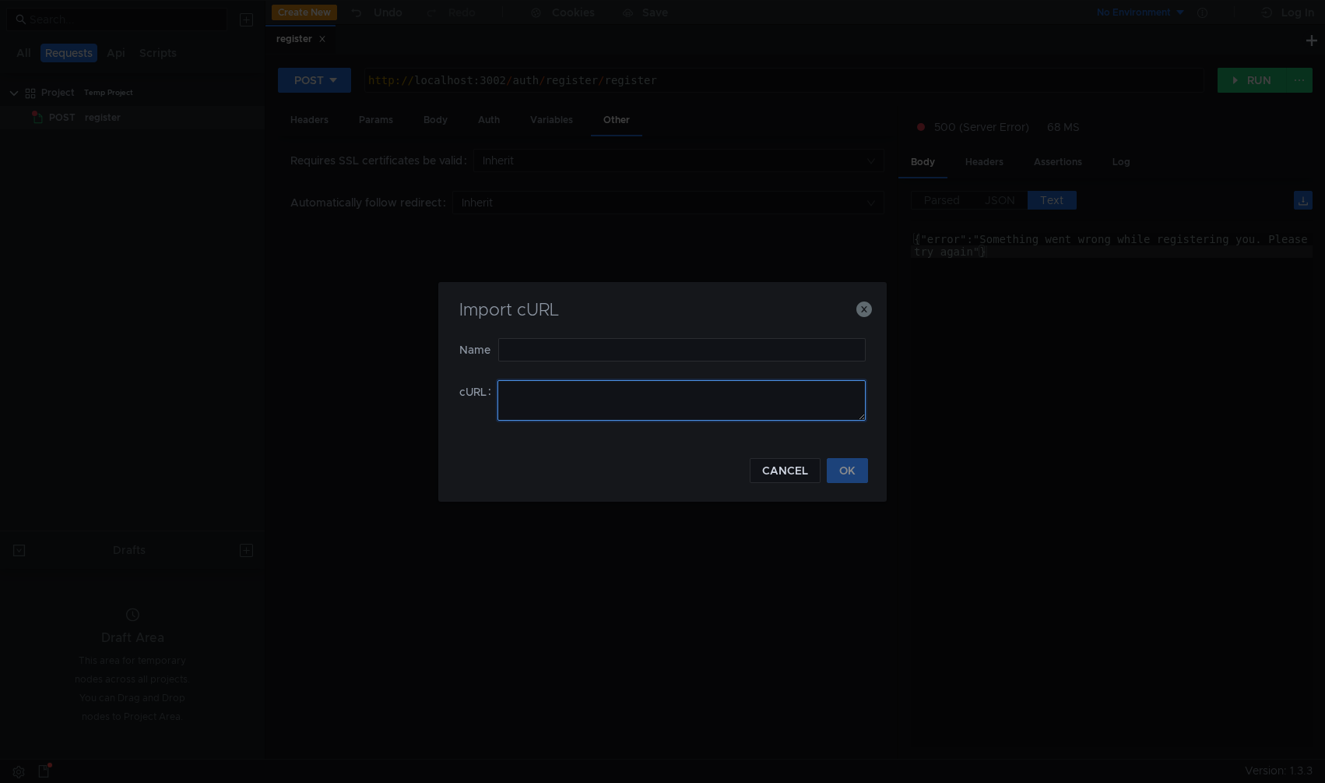
click at [533, 385] on textarea at bounding box center [682, 400] width 368 height 40
paste textarea "Something went wrong while registering you. Please try again"
drag, startPoint x: 843, startPoint y: 400, endPoint x: 243, endPoint y: 321, distance: 605.6
click at [243, 321] on div "Import cURL Name cURL Something went wrong while registering you. Please try ag…" at bounding box center [662, 391] width 1325 height 783
paste textarea "curl '[URL]' \ -H 'Accept: */*' \ -H 'Accept-Language: en-GB,en-US;q=0.9,en;q=0…"
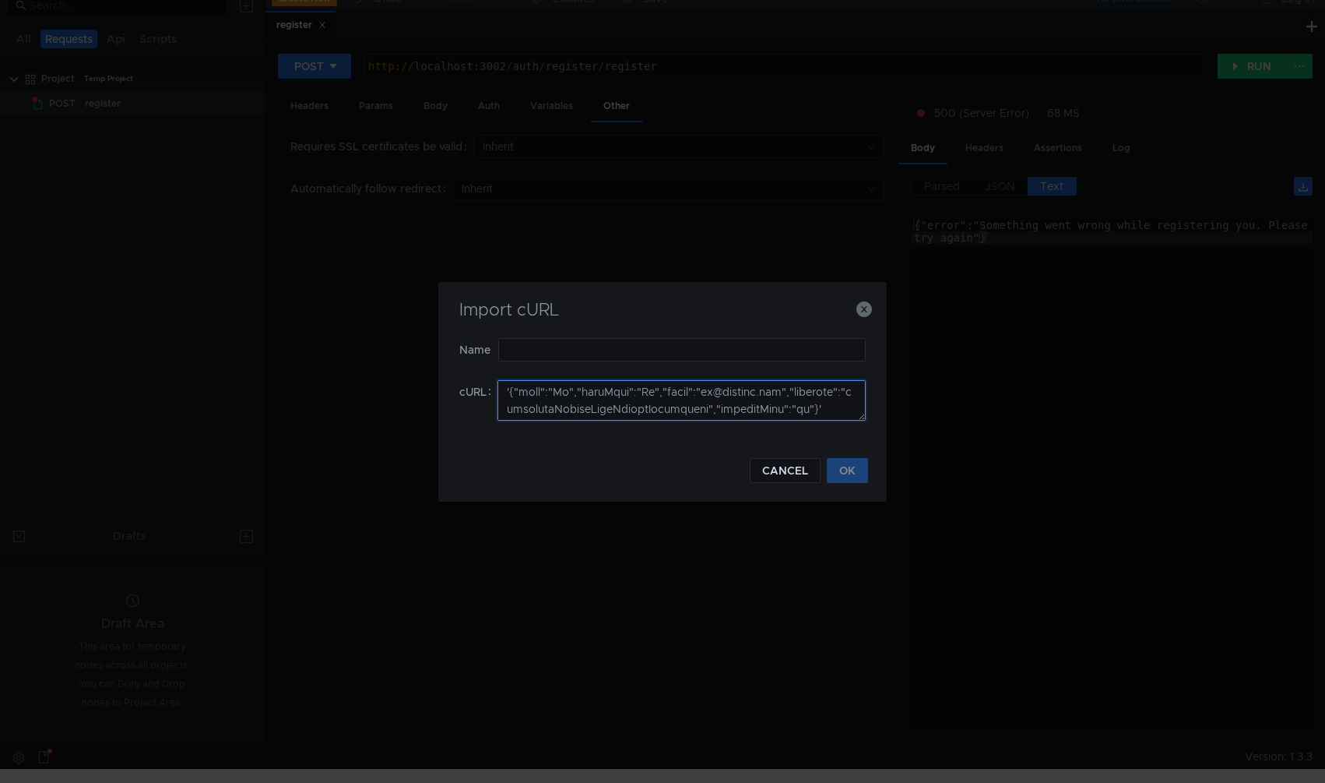
scroll to position [15, 0]
type textarea "curl '[URL]' \ -H 'Accept: */*' \ -H 'Accept-Language: en-GB,en-US;q=0.9,en;q=0…"
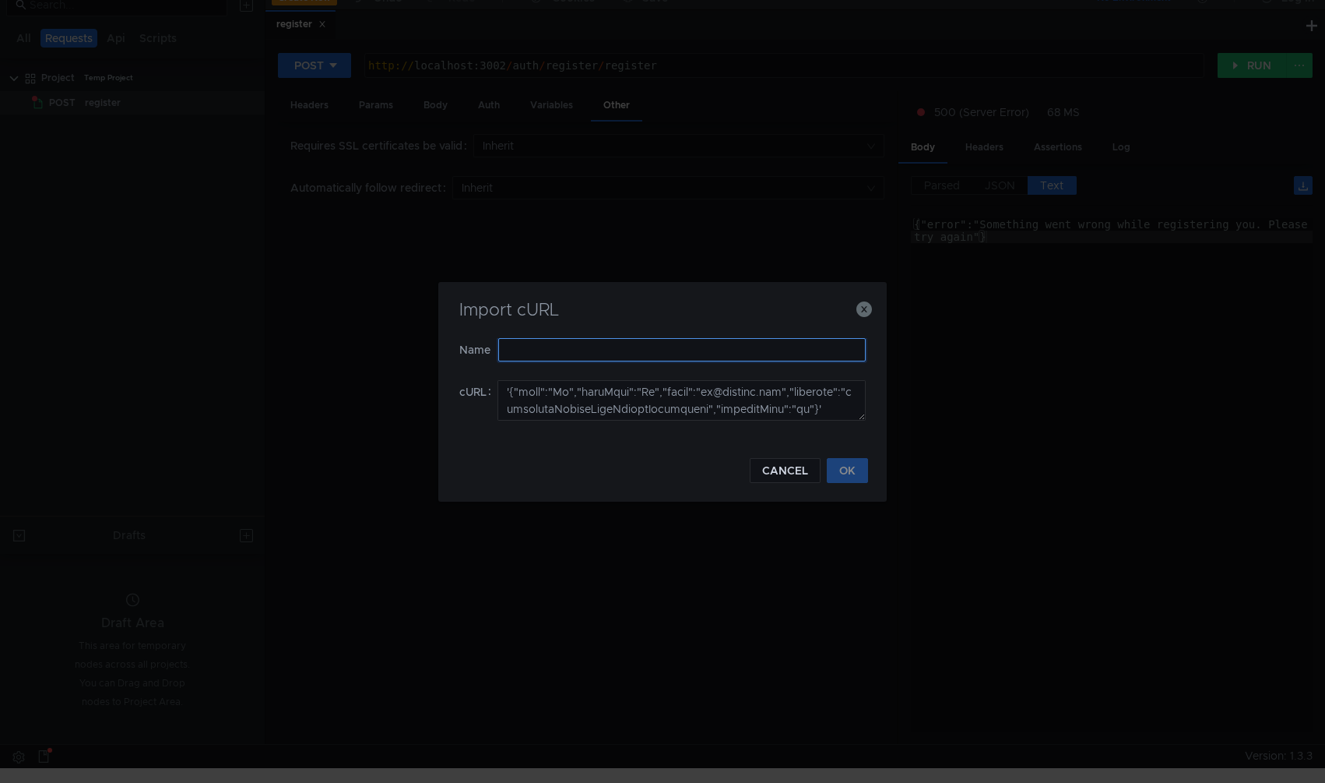
click at [733, 352] on input "text" at bounding box center [682, 349] width 368 height 23
type input "register11"
click at [847, 464] on button "OK" at bounding box center [847, 470] width 41 height 25
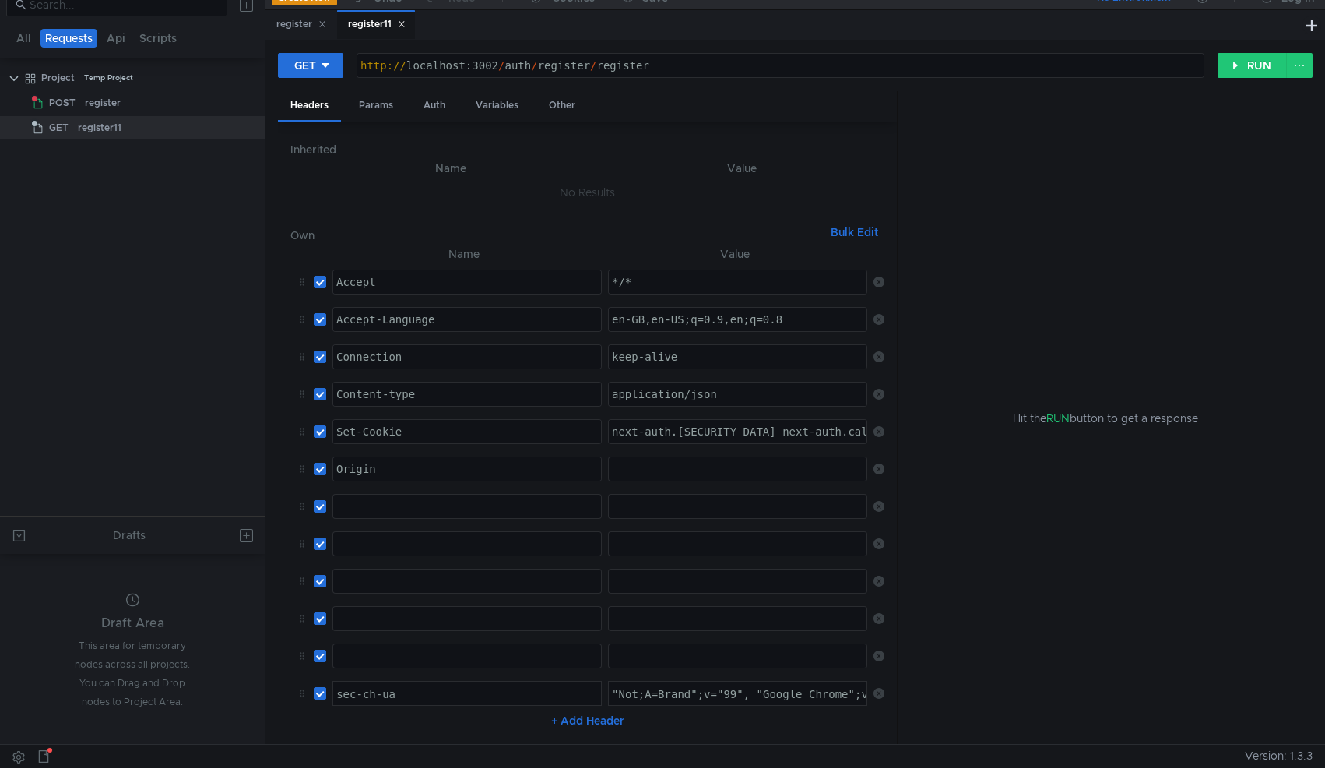
scroll to position [1, 0]
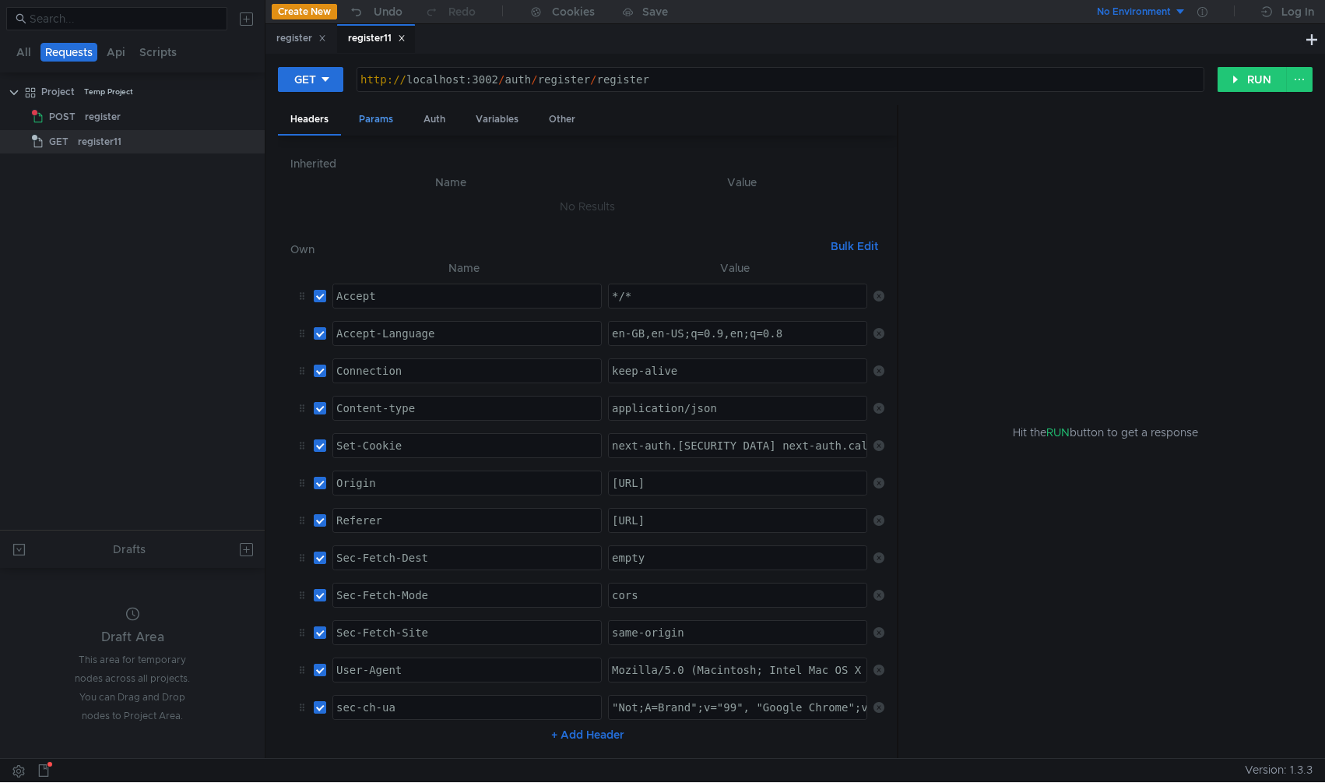
click at [385, 114] on div "Params" at bounding box center [375, 119] width 59 height 29
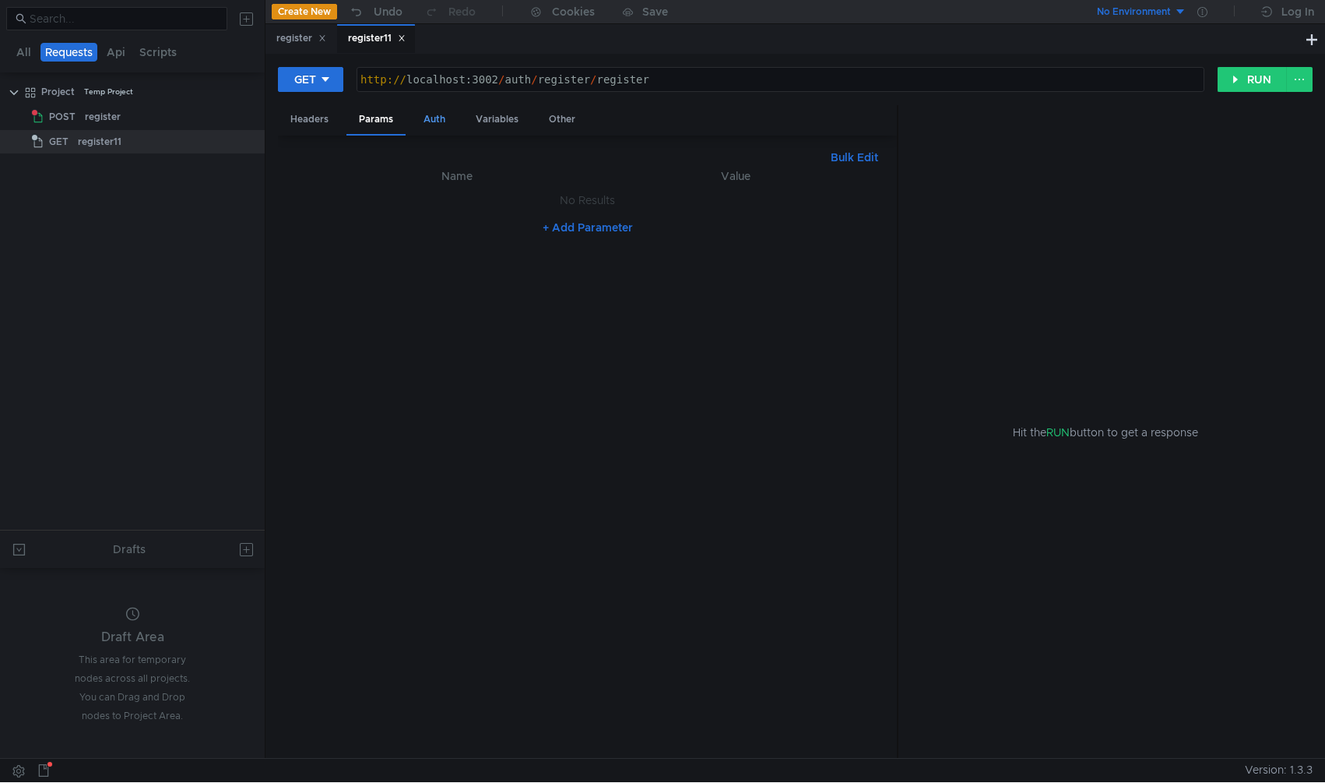
click at [420, 122] on div "Auth" at bounding box center [434, 119] width 47 height 29
click at [323, 114] on div "Headers" at bounding box center [309, 119] width 63 height 29
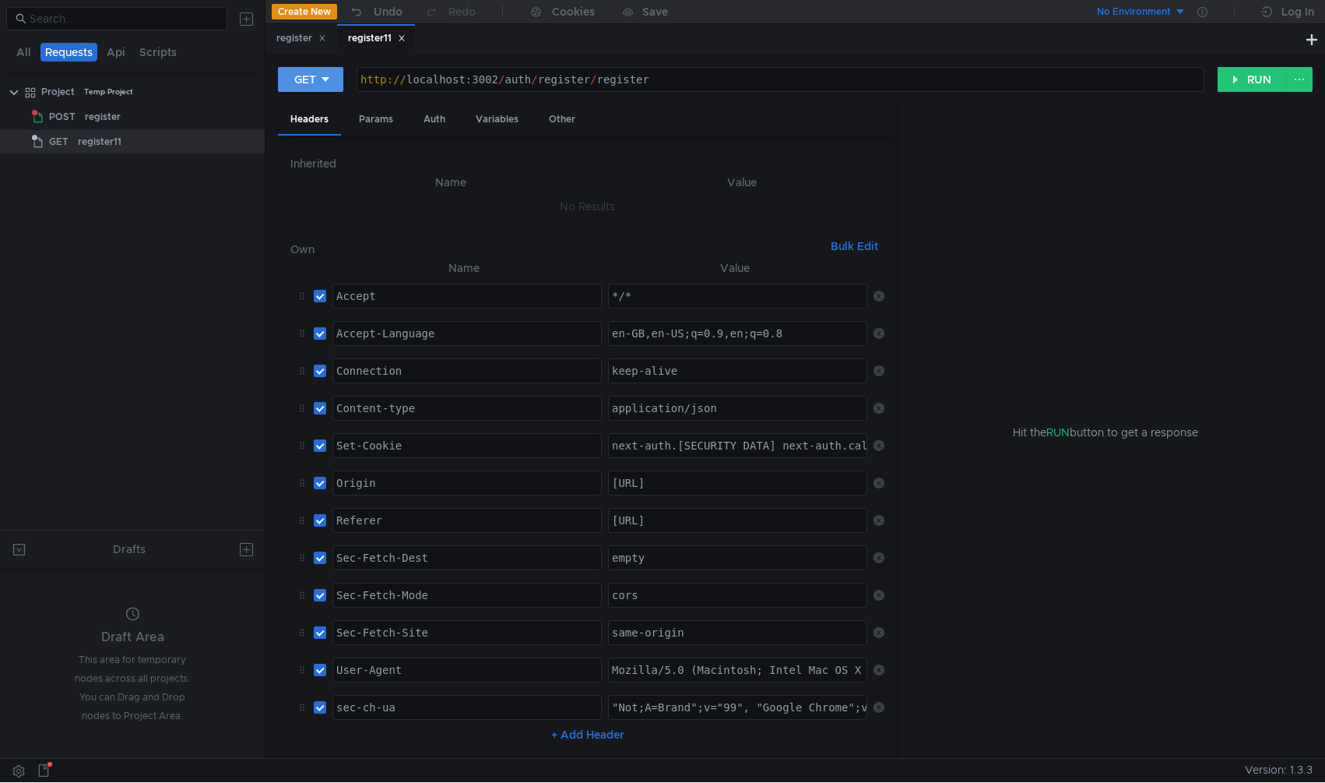
click at [325, 71] on div at bounding box center [325, 79] width 11 height 17
click at [325, 74] on div at bounding box center [662, 391] width 1325 height 783
